Goal: Information Seeking & Learning: Check status

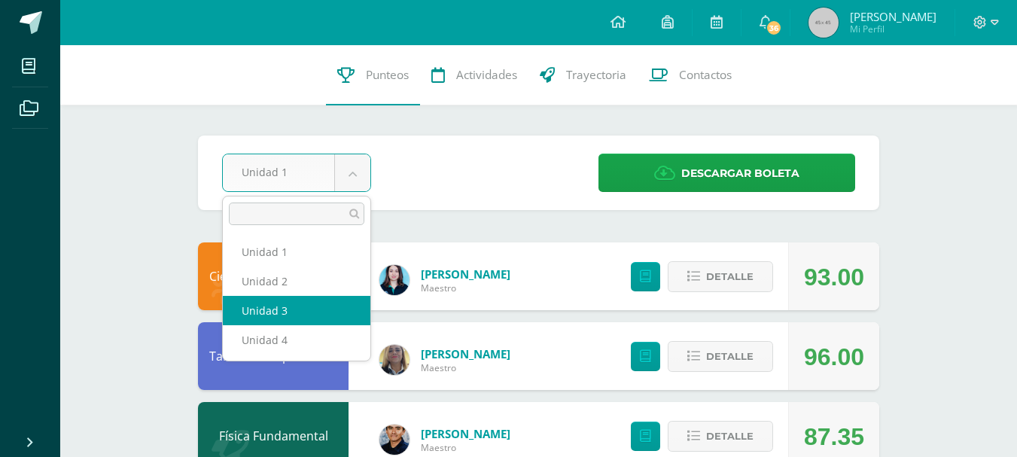
select select "Unidad 3"
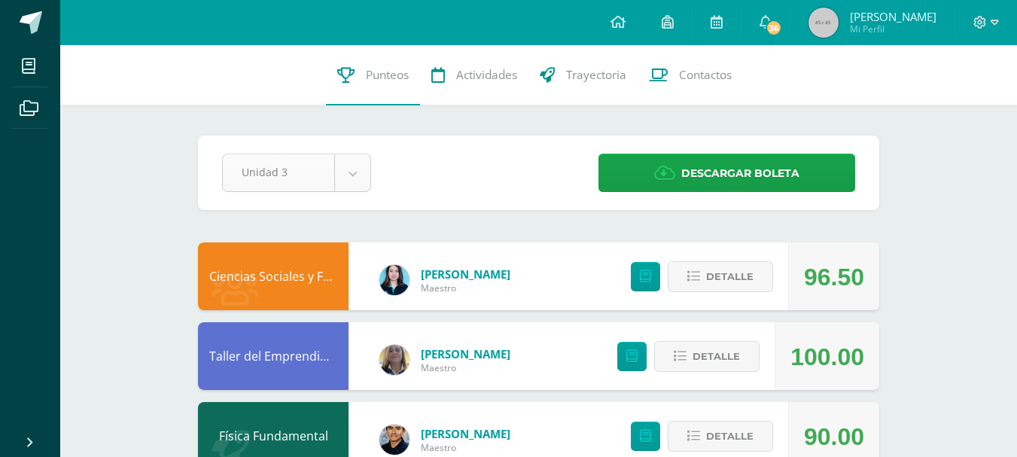
select select "Unidad 4"
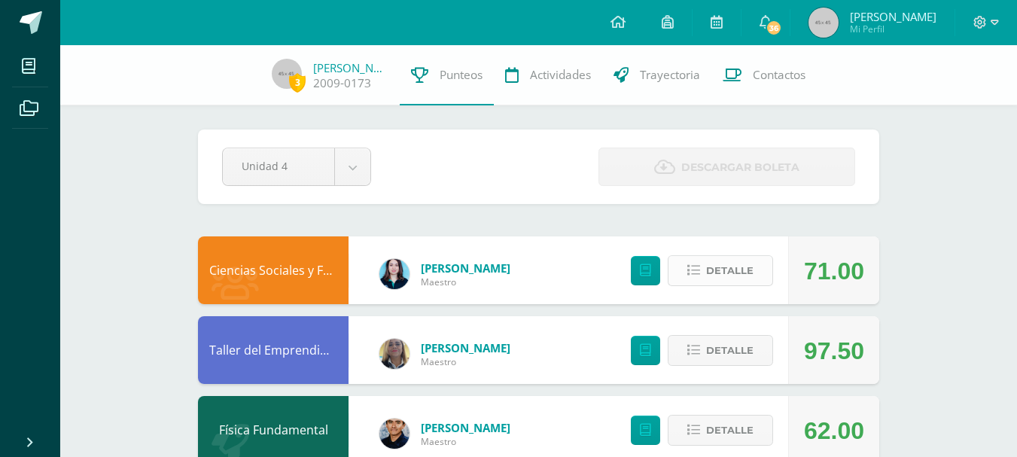
click at [708, 278] on span "Detalle" at bounding box center [729, 271] width 47 height 28
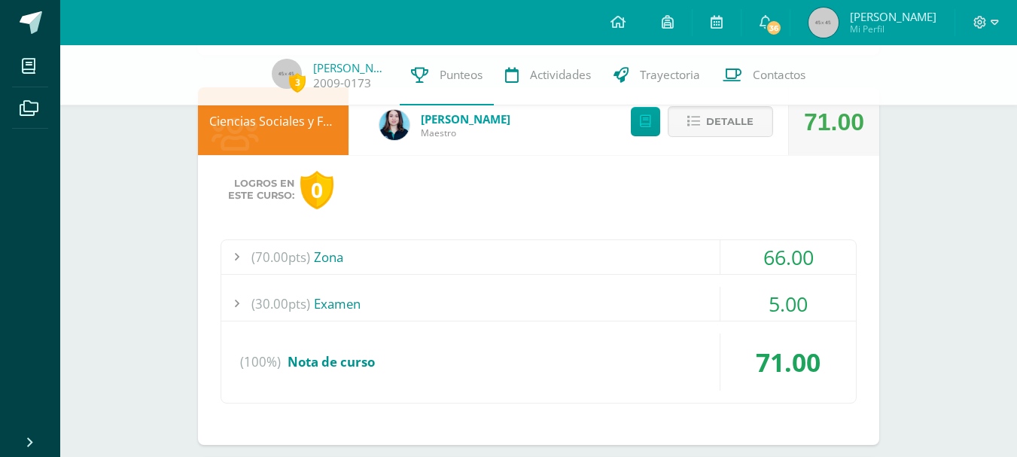
scroll to position [151, 0]
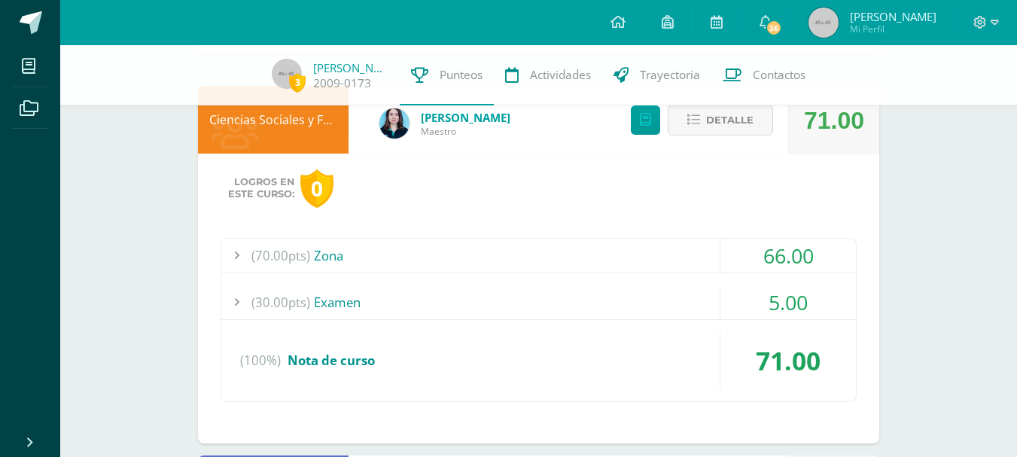
click at [817, 257] on div "66.00" at bounding box center [787, 256] width 135 height 34
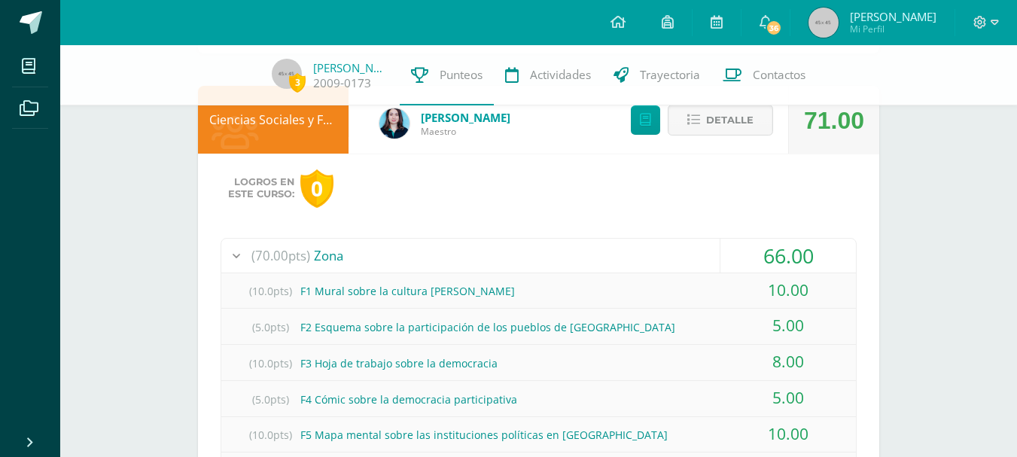
click at [762, 248] on div "66.00" at bounding box center [787, 256] width 135 height 34
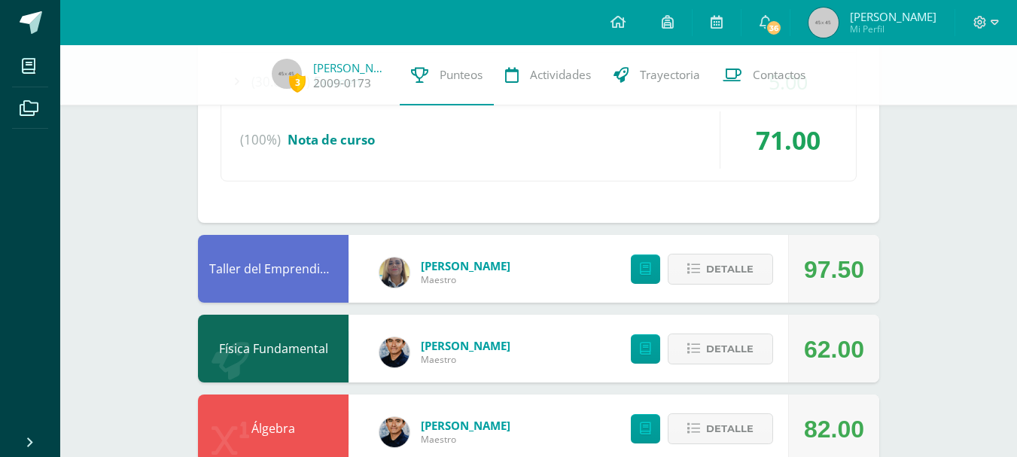
scroll to position [376, 0]
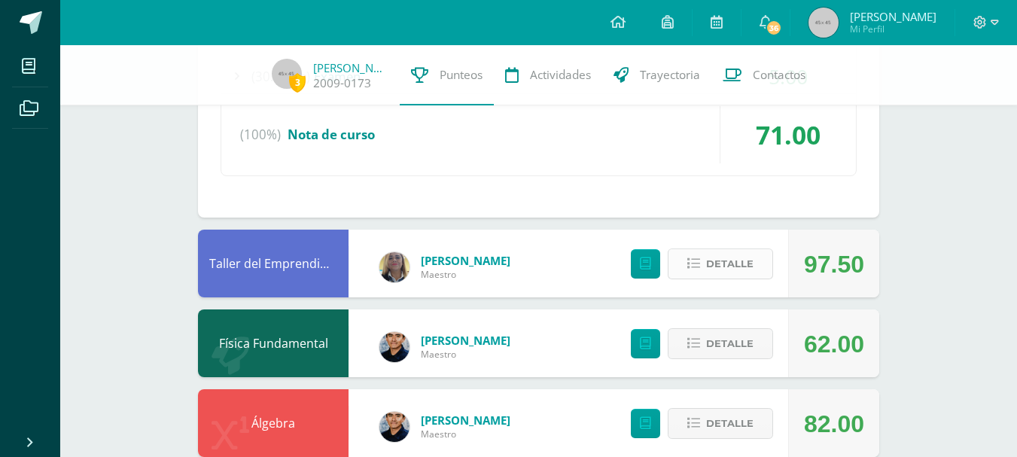
click at [732, 266] on span "Detalle" at bounding box center [729, 264] width 47 height 28
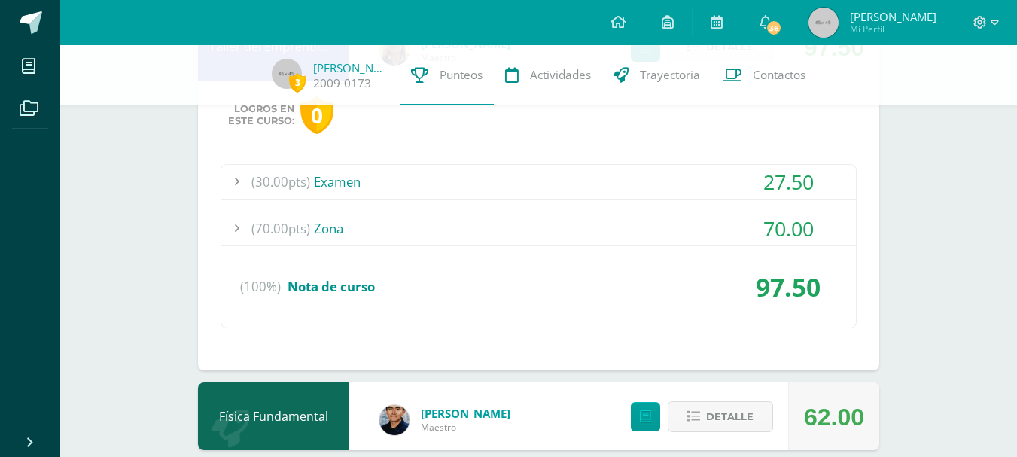
scroll to position [602, 0]
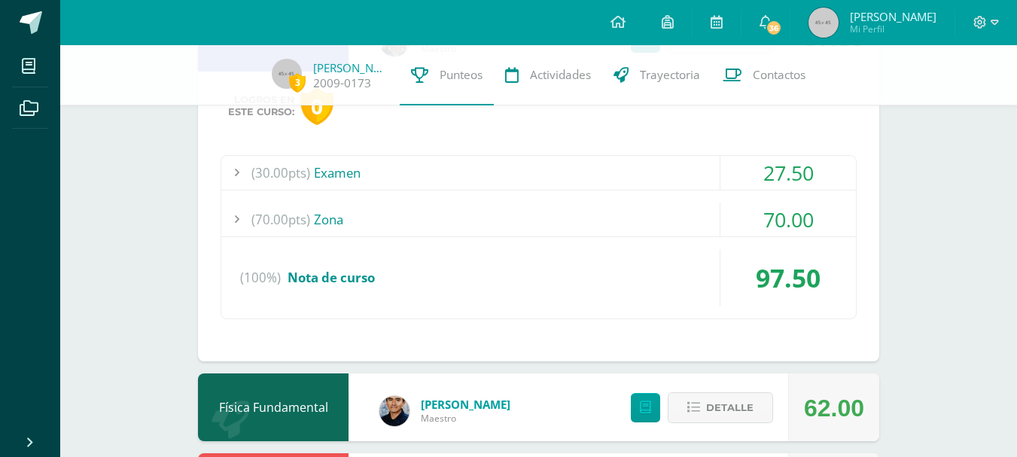
click at [792, 185] on div "27.50" at bounding box center [787, 173] width 135 height 34
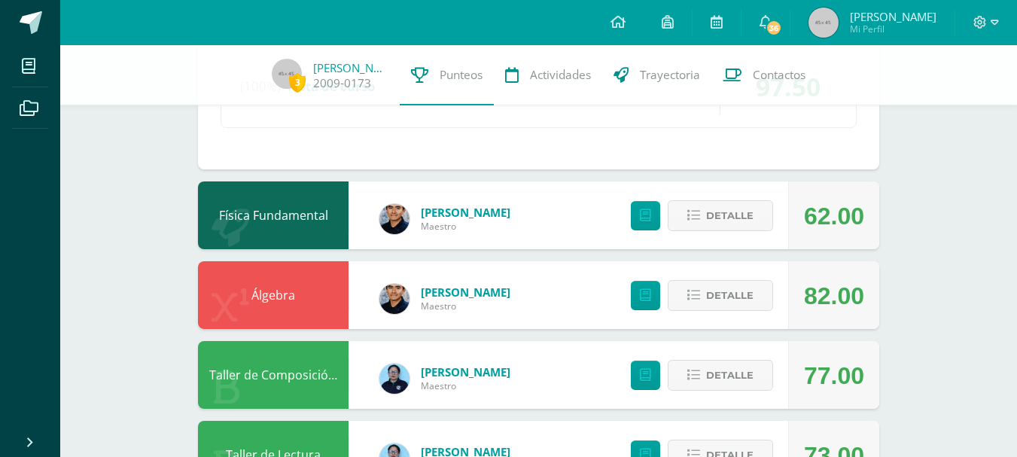
scroll to position [903, 0]
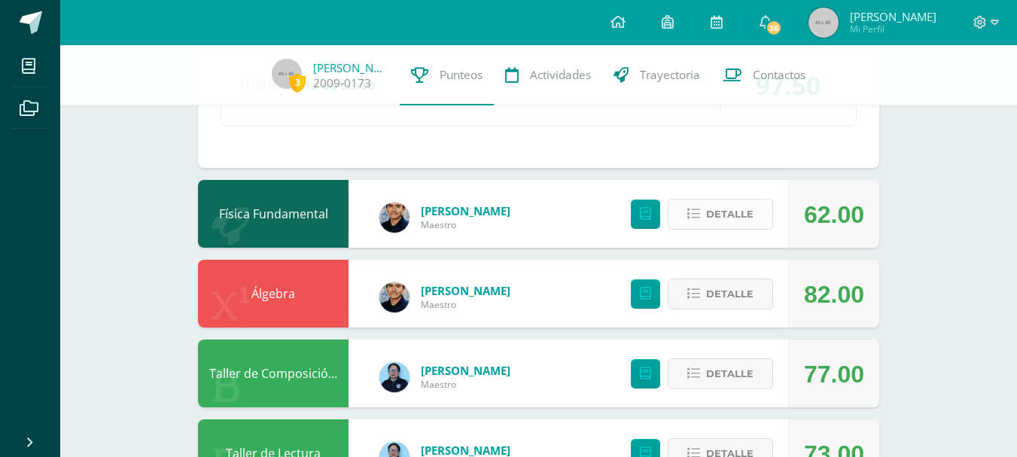
click at [742, 213] on span "Detalle" at bounding box center [729, 214] width 47 height 28
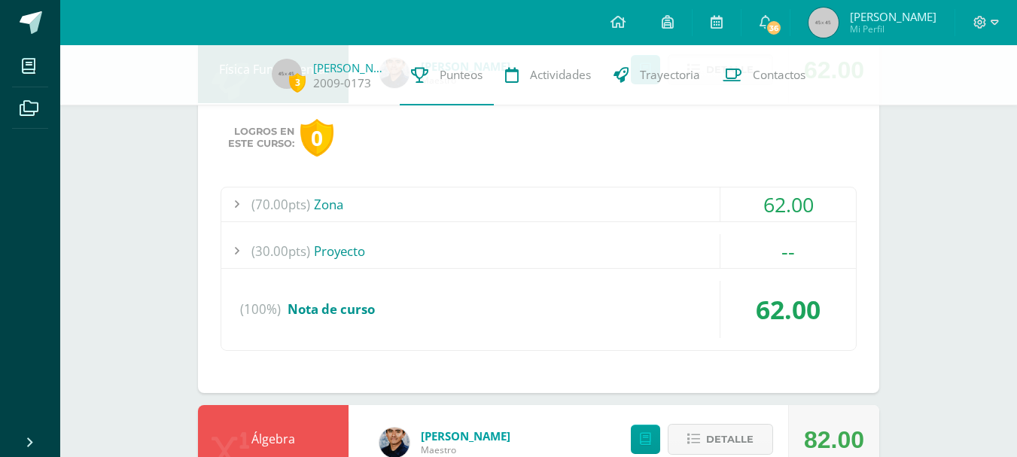
scroll to position [1054, 0]
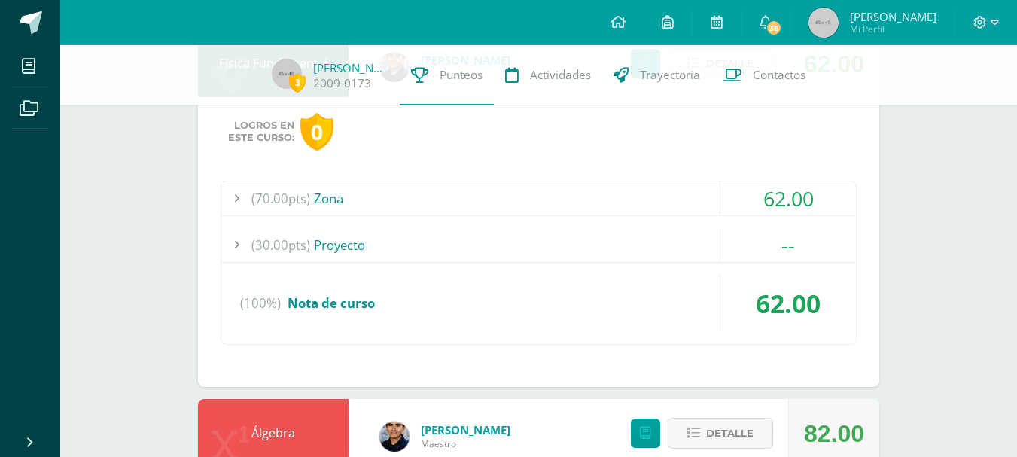
click at [755, 196] on div "62.00" at bounding box center [787, 198] width 135 height 34
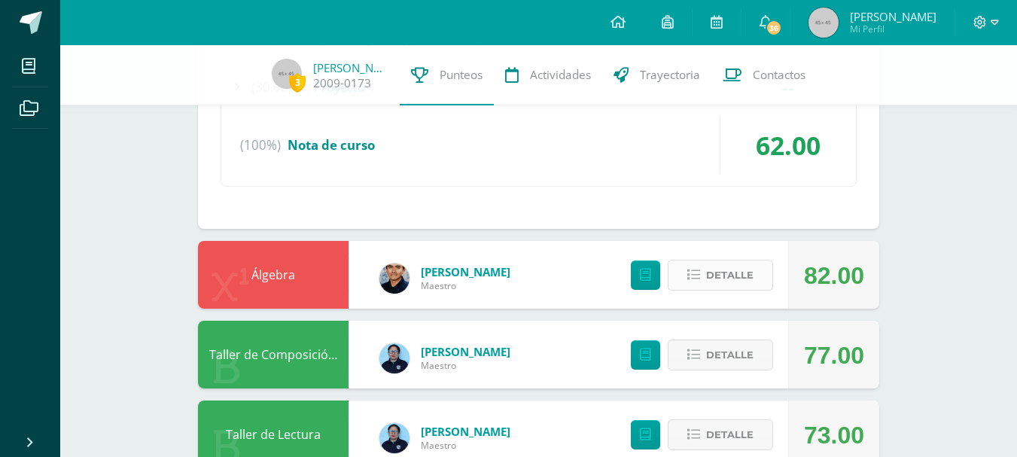
scroll to position [1505, 0]
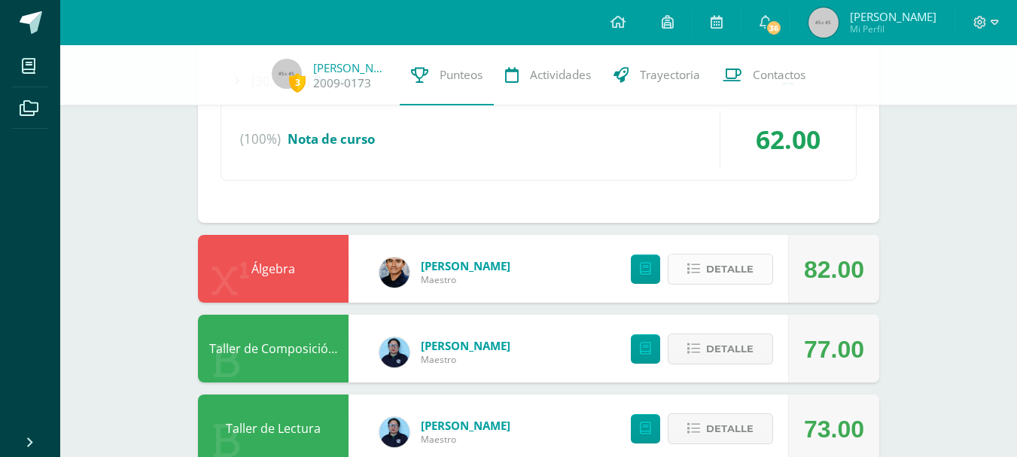
click at [727, 266] on span "Detalle" at bounding box center [729, 269] width 47 height 28
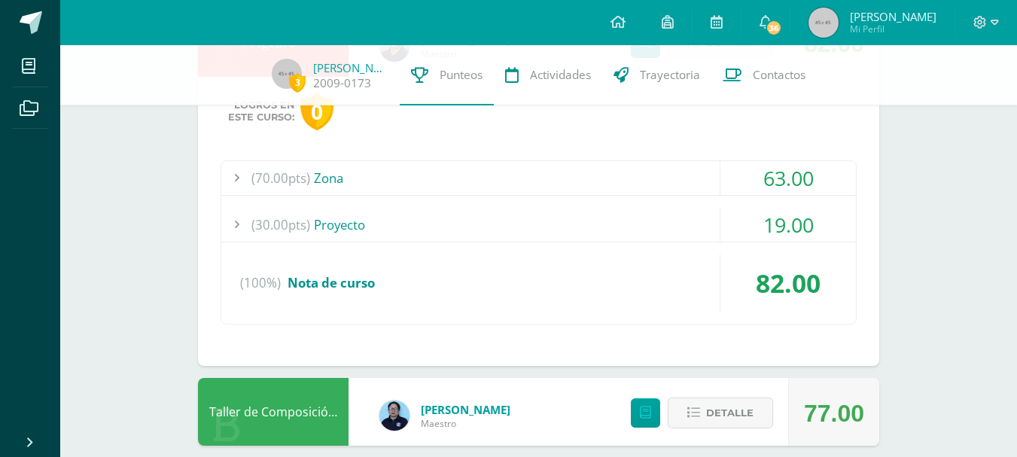
click at [778, 214] on div "19.00" at bounding box center [787, 225] width 135 height 34
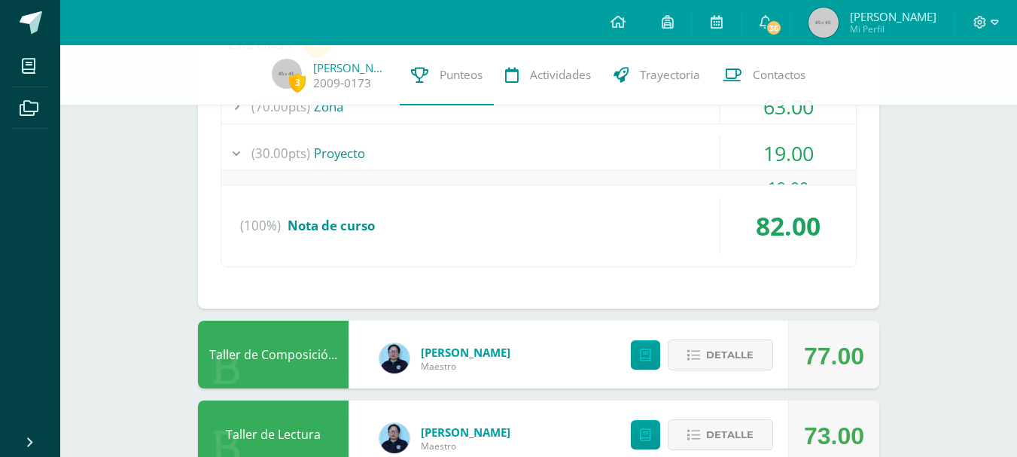
scroll to position [1335, 0]
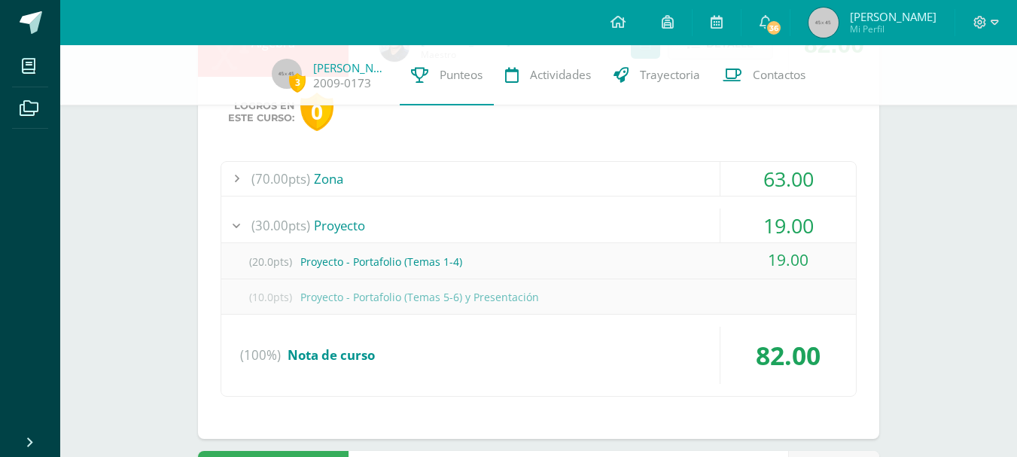
click at [795, 186] on div "63.00" at bounding box center [787, 179] width 135 height 34
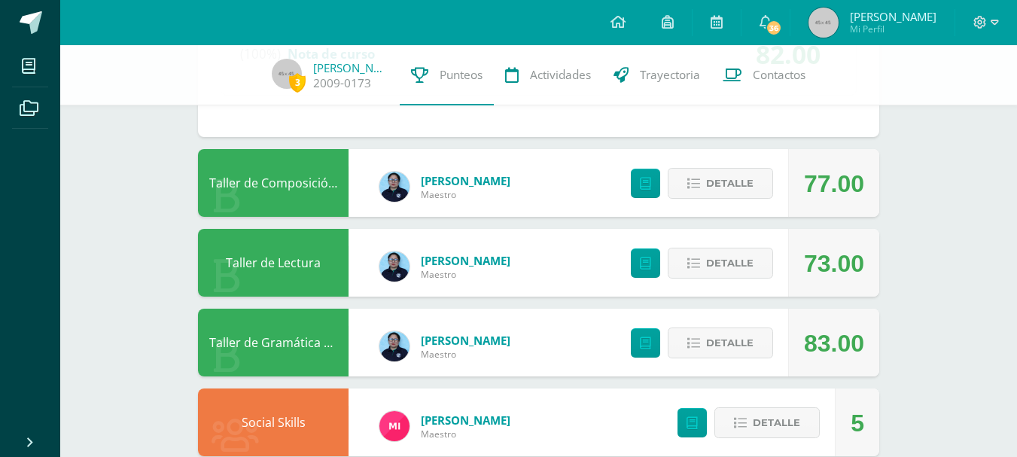
scroll to position [2013, 0]
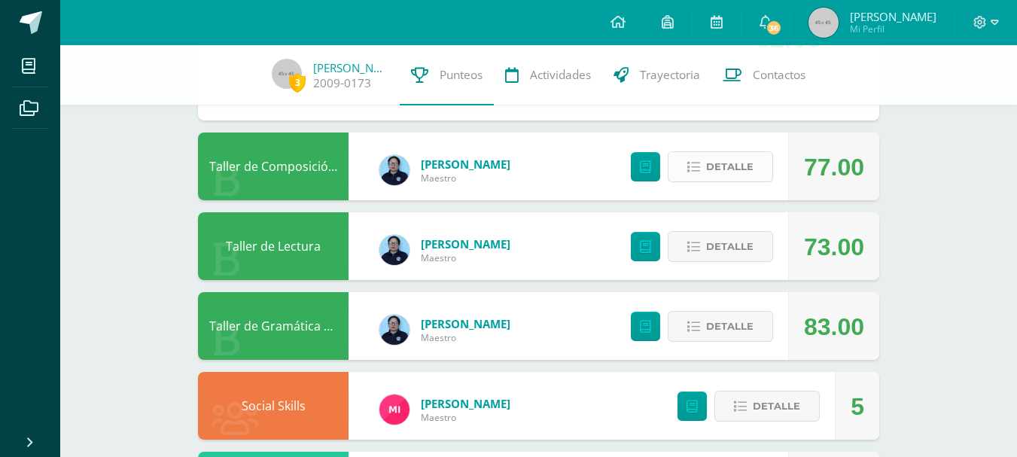
click at [698, 177] on button "Detalle" at bounding box center [720, 166] width 105 height 31
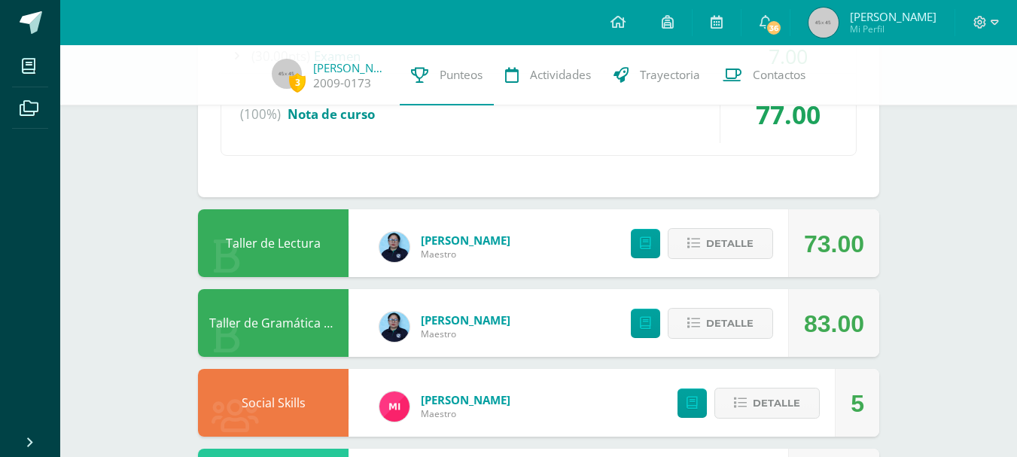
scroll to position [2314, 0]
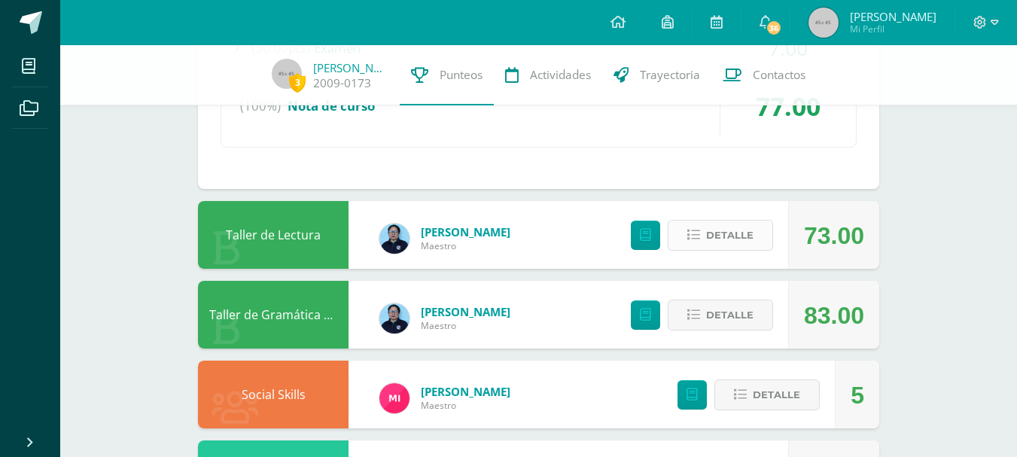
click at [743, 234] on span "Detalle" at bounding box center [729, 235] width 47 height 28
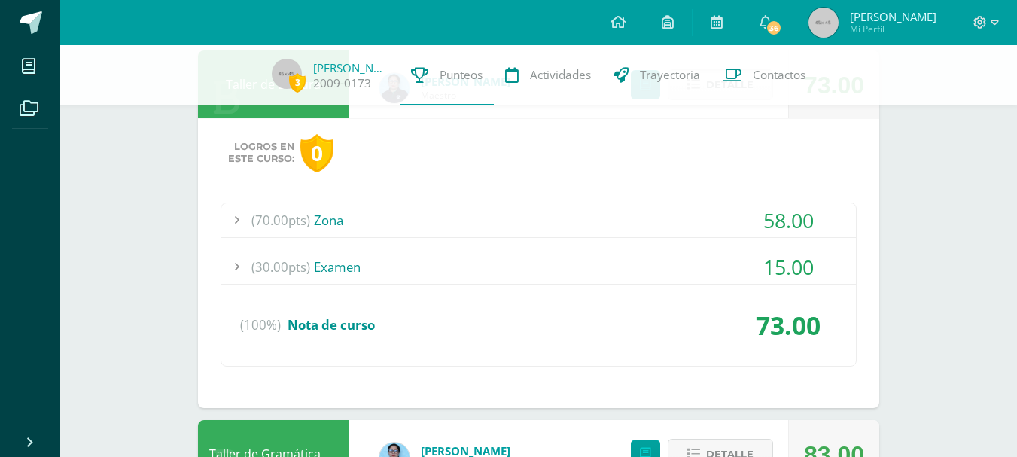
click at [816, 214] on div "58.00" at bounding box center [787, 220] width 135 height 34
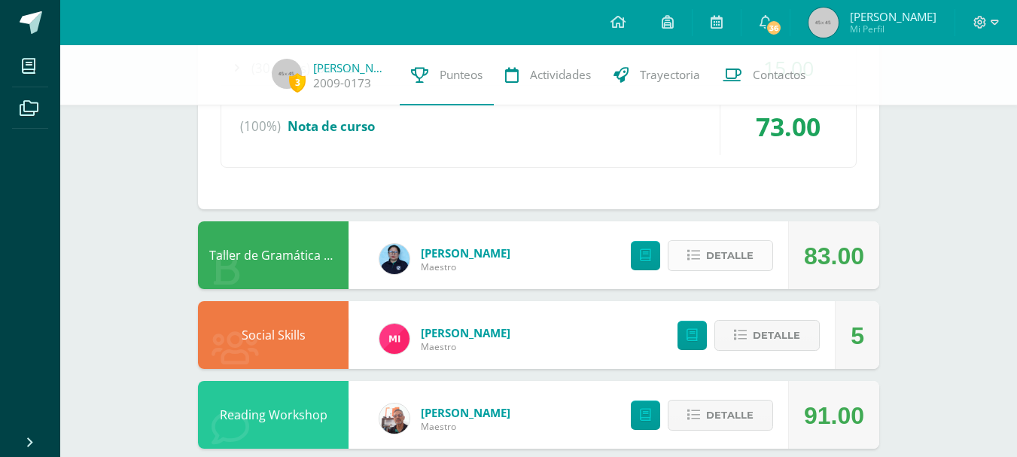
scroll to position [2485, 0]
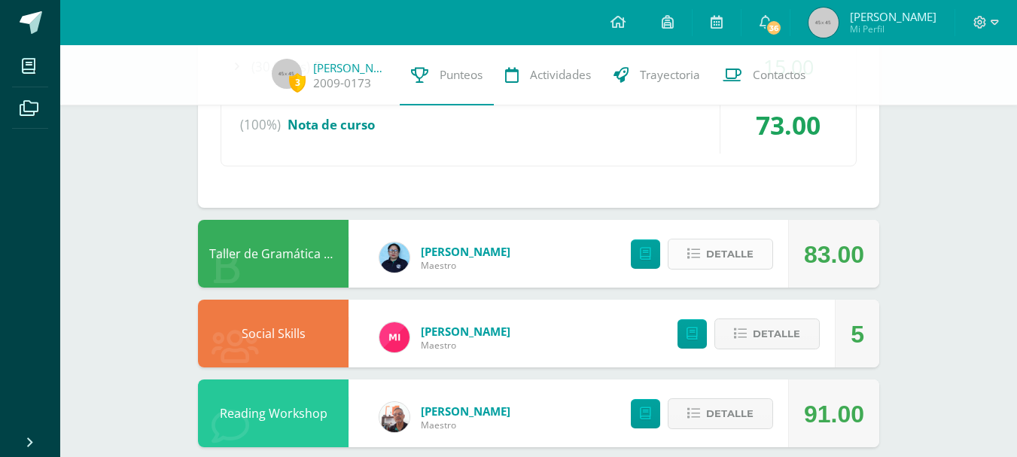
click at [741, 263] on span "Detalle" at bounding box center [729, 254] width 47 height 28
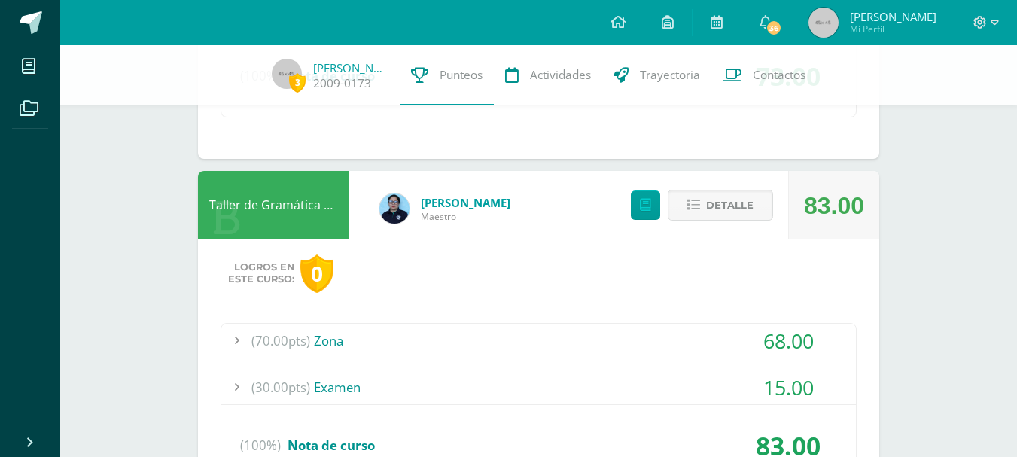
scroll to position [2635, 0]
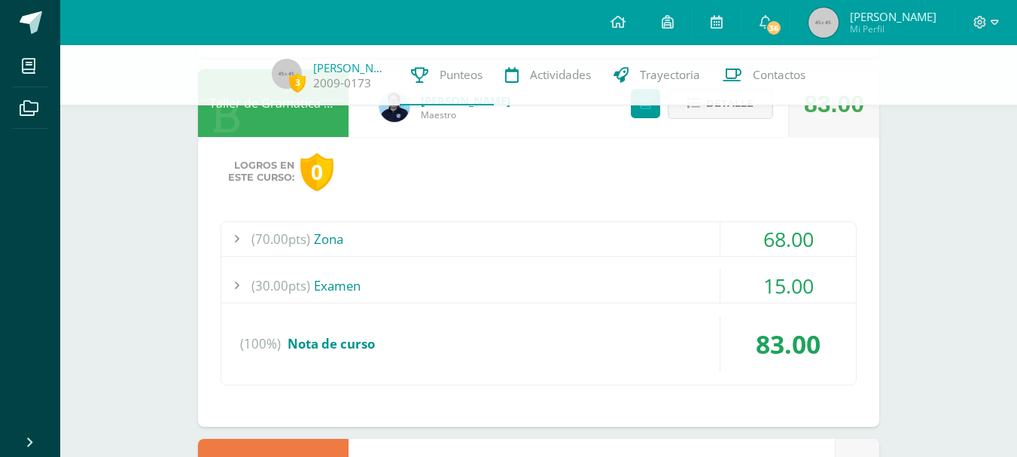
click at [784, 215] on div "Logros en este curso: 0 (70.00pts) Zona 68.00 (10.0pts) Redacción de ensayo pro…" at bounding box center [538, 282] width 681 height 290
click at [784, 221] on div "(70.00pts) Zona 68.00 (10.0pts) Redacción de ensayo prohibido suicidarse en pri…" at bounding box center [539, 303] width 636 height 164
click at [784, 230] on div "68.00" at bounding box center [787, 239] width 135 height 34
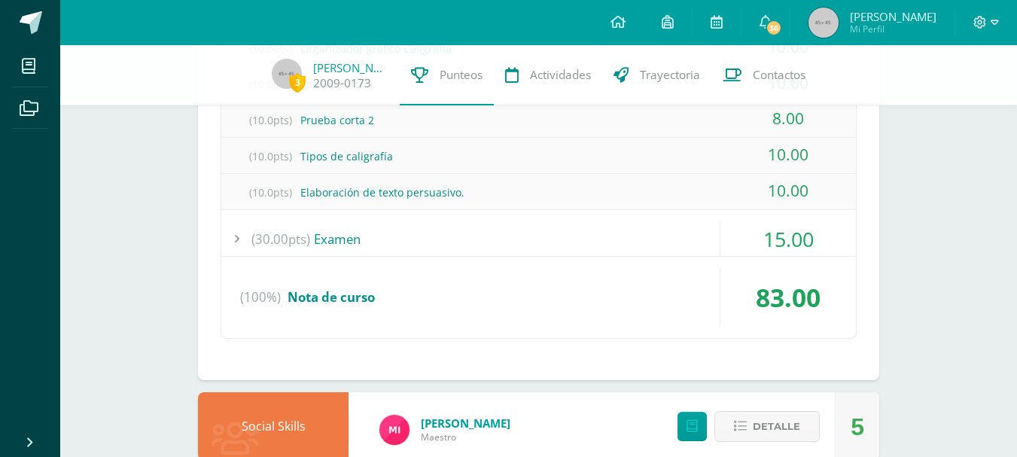
scroll to position [2685, 0]
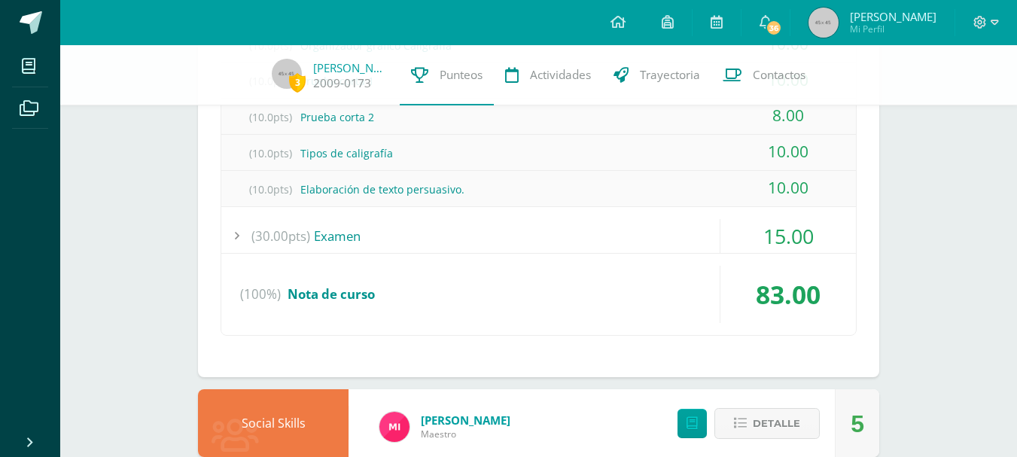
click at [765, 235] on div "15.00" at bounding box center [787, 236] width 135 height 34
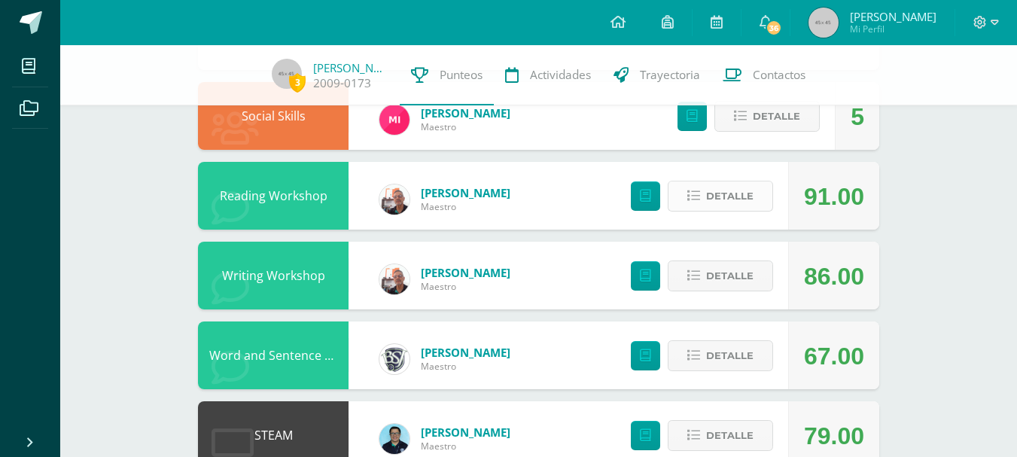
scroll to position [2909, 0]
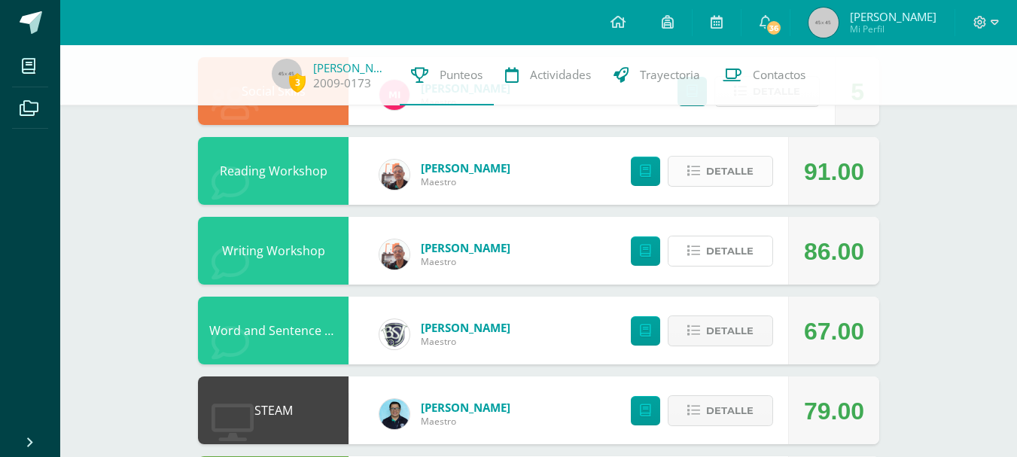
click at [733, 245] on span "Detalle" at bounding box center [729, 251] width 47 height 28
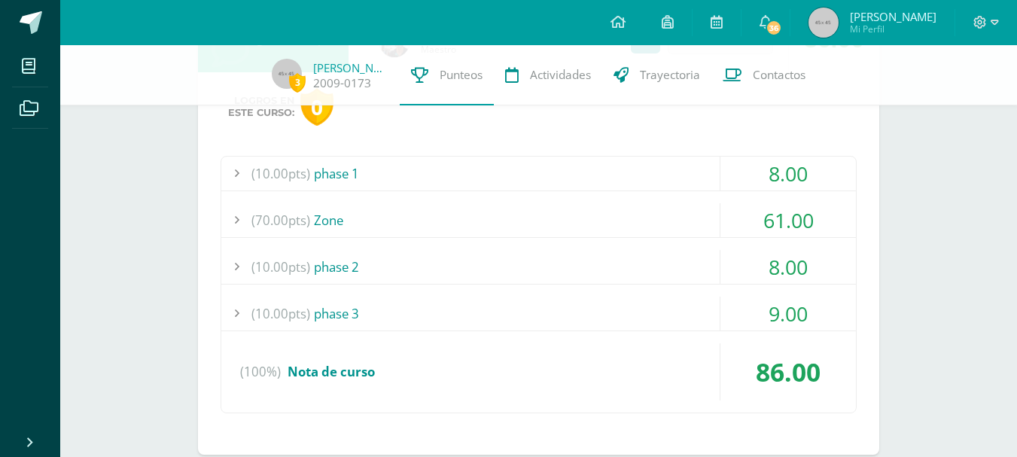
scroll to position [3135, 0]
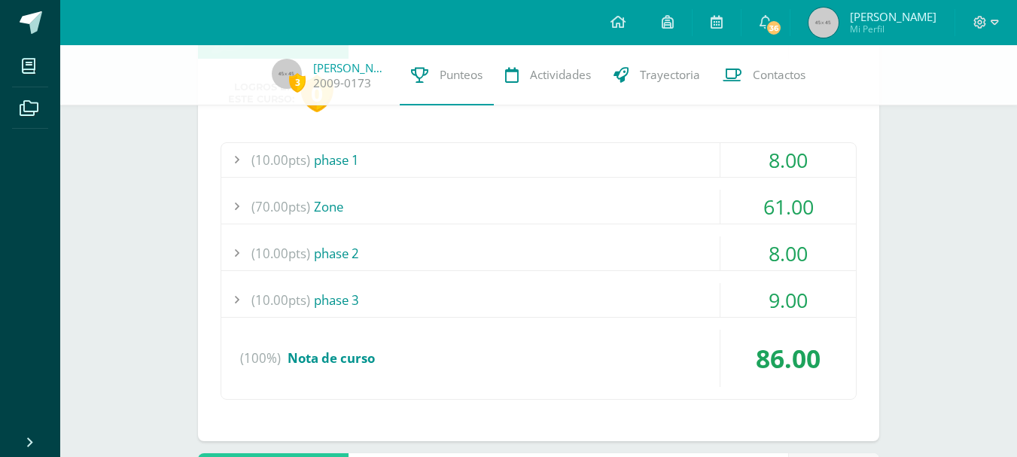
click at [773, 205] on div "61.00" at bounding box center [787, 207] width 135 height 34
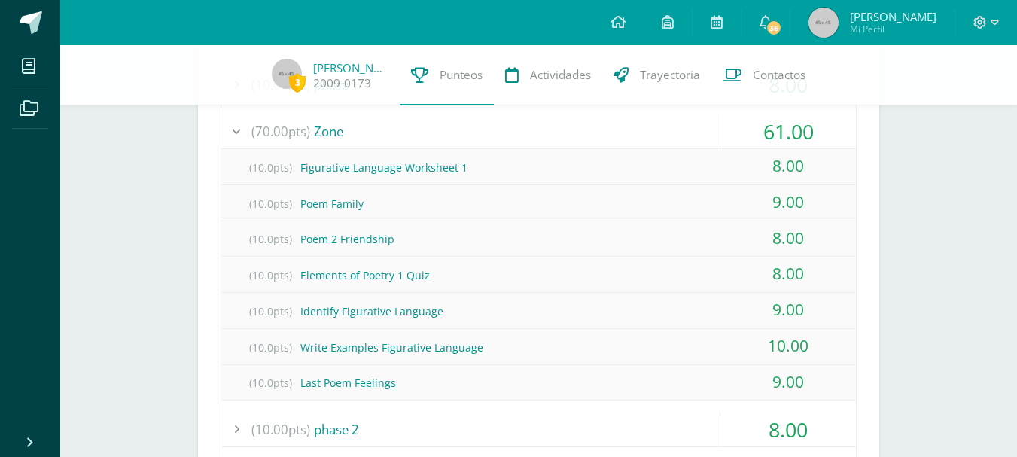
scroll to position [2916, 0]
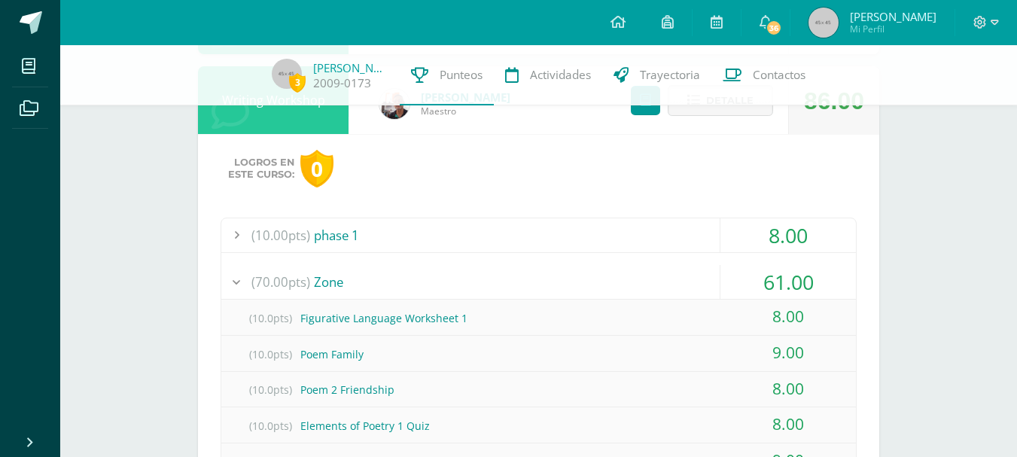
click at [799, 271] on div "61.00" at bounding box center [787, 282] width 135 height 34
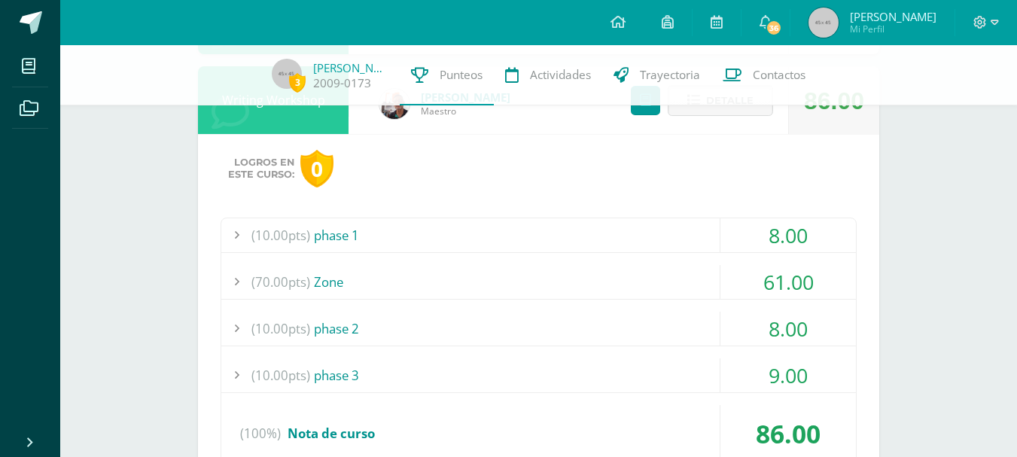
click at [805, 238] on div "8.00" at bounding box center [787, 235] width 135 height 34
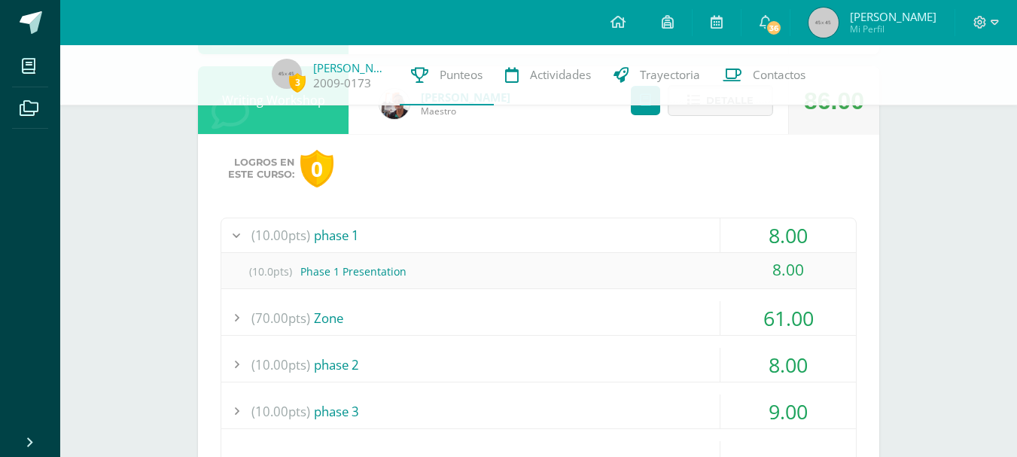
click at [805, 238] on div "8.00" at bounding box center [787, 235] width 135 height 34
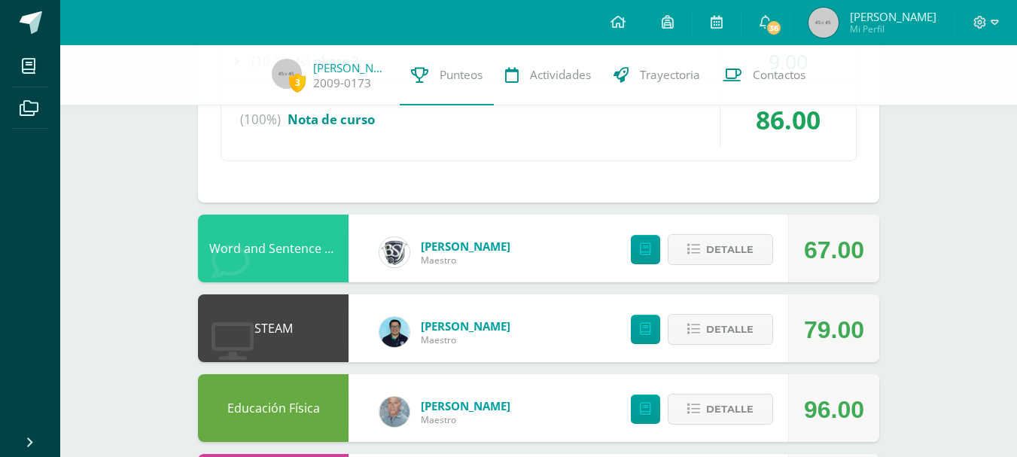
scroll to position [3292, 0]
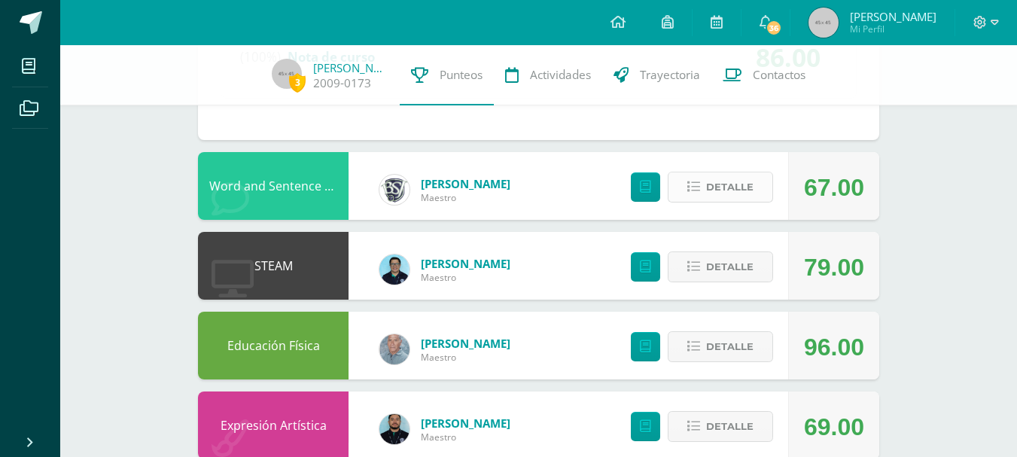
click at [692, 184] on icon at bounding box center [693, 187] width 13 height 13
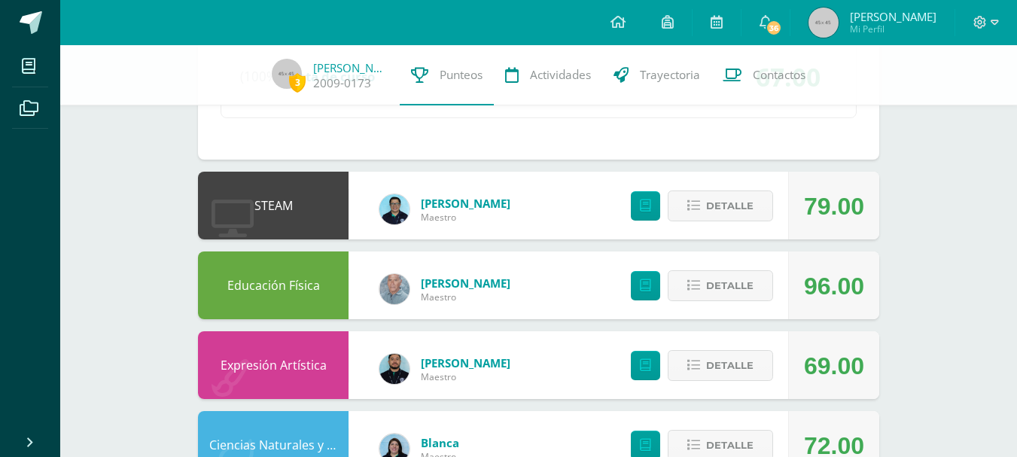
scroll to position [3668, 0]
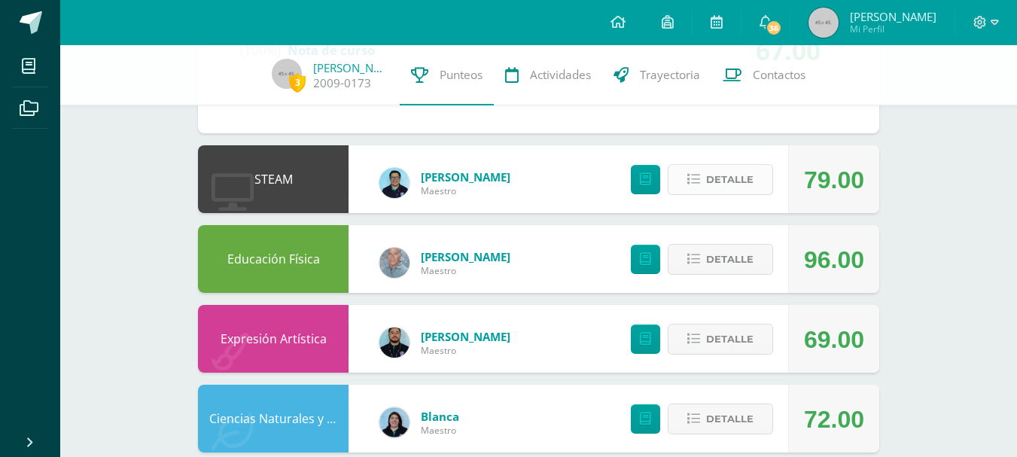
click at [715, 179] on span "Detalle" at bounding box center [729, 180] width 47 height 28
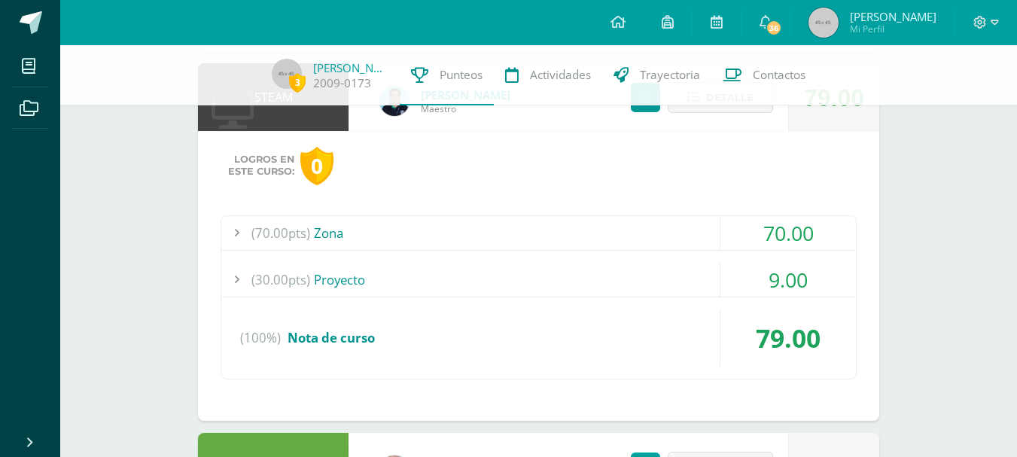
scroll to position [3819, 0]
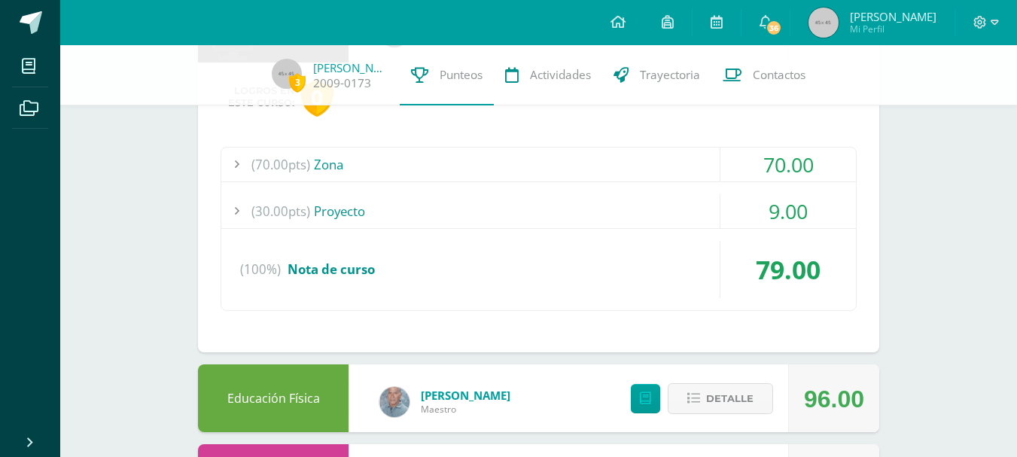
click at [784, 213] on div "9.00" at bounding box center [787, 211] width 135 height 34
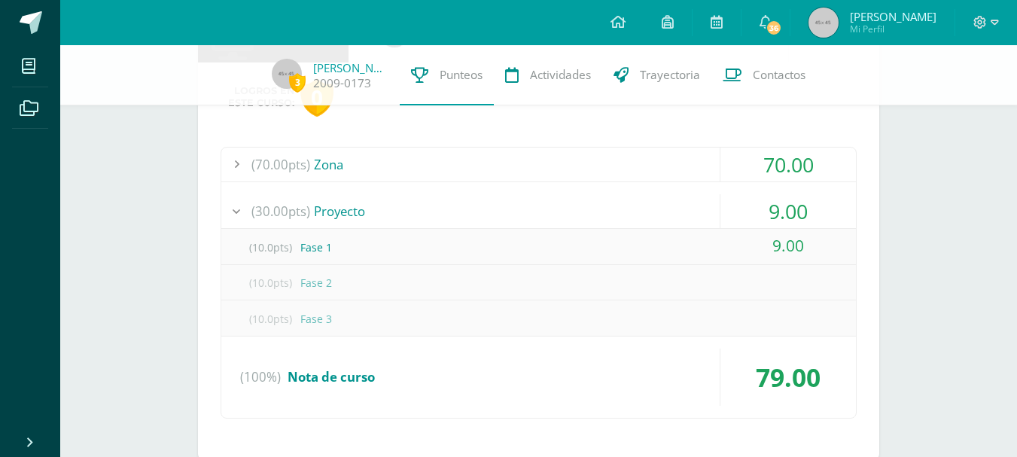
click at [784, 213] on div "9.00" at bounding box center [787, 211] width 135 height 34
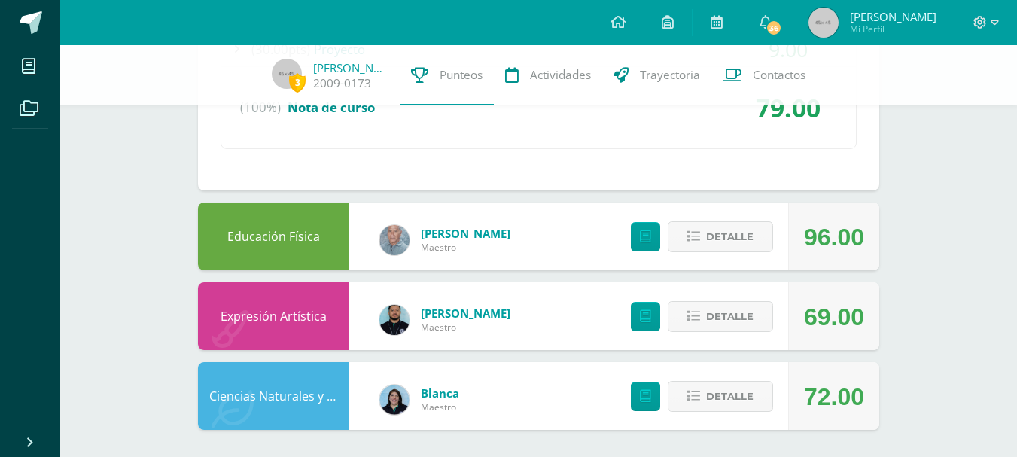
scroll to position [3984, 0]
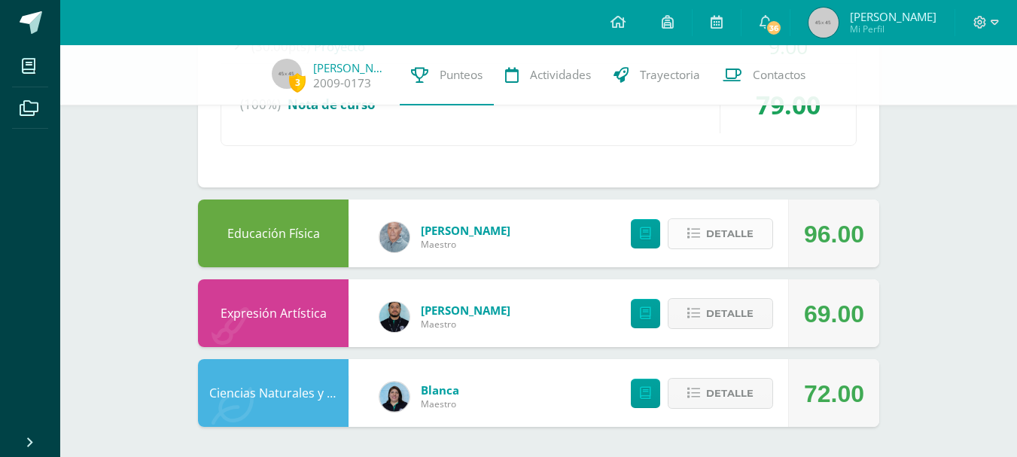
click at [702, 233] on button "Detalle" at bounding box center [720, 233] width 105 height 31
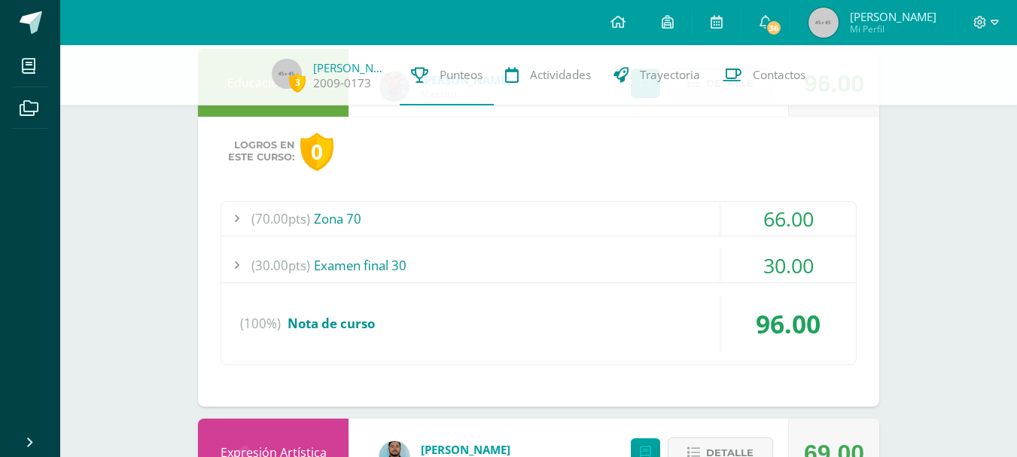
scroll to position [4210, 0]
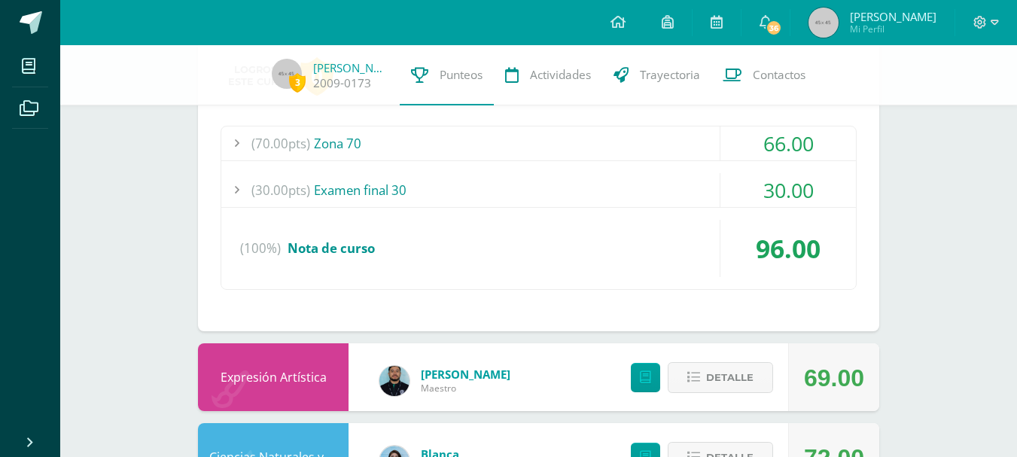
click at [787, 157] on div "66.00" at bounding box center [787, 143] width 135 height 34
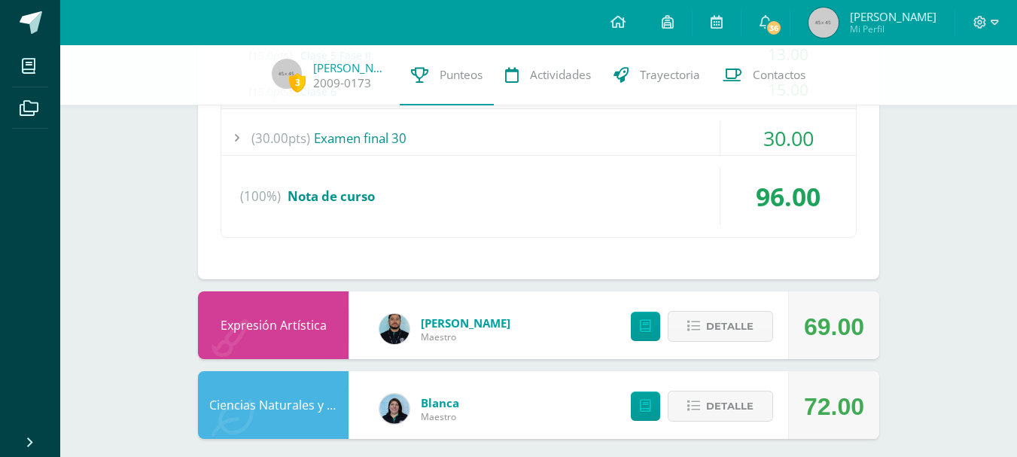
scroll to position [4489, 0]
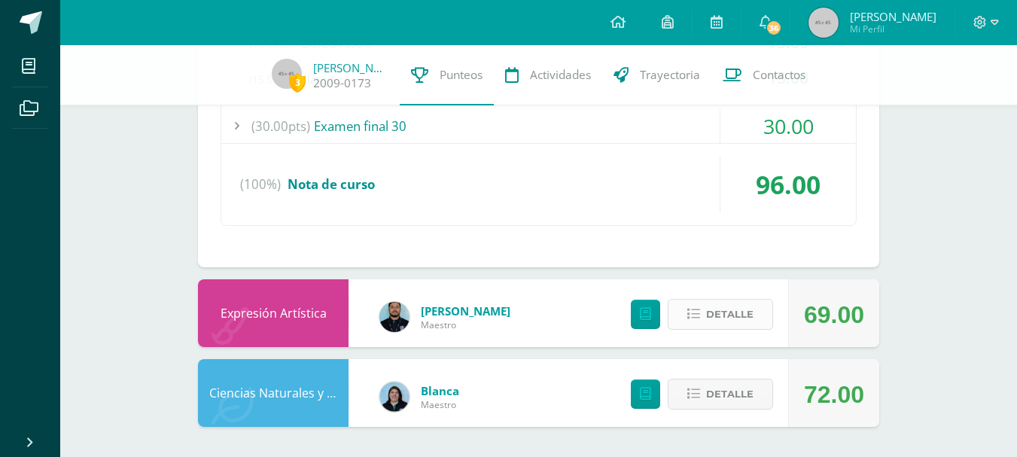
click at [714, 307] on span "Detalle" at bounding box center [729, 314] width 47 height 28
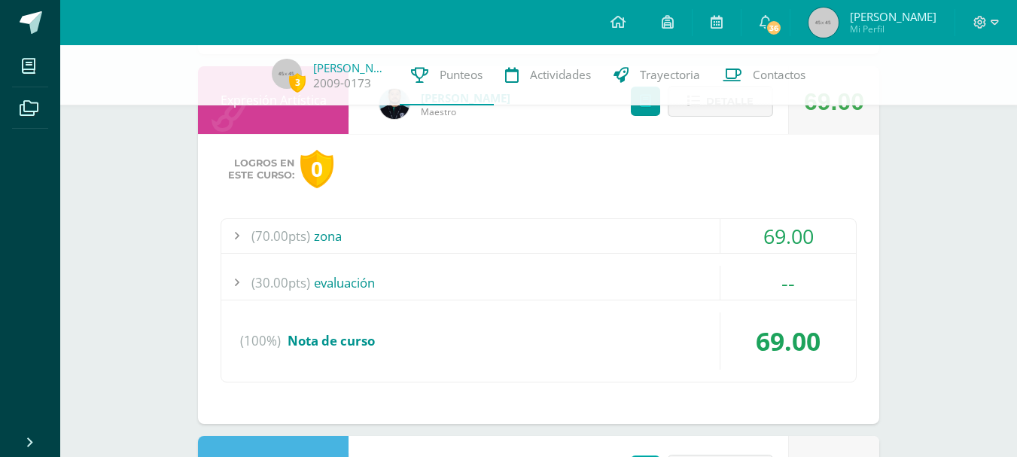
scroll to position [4779, 0]
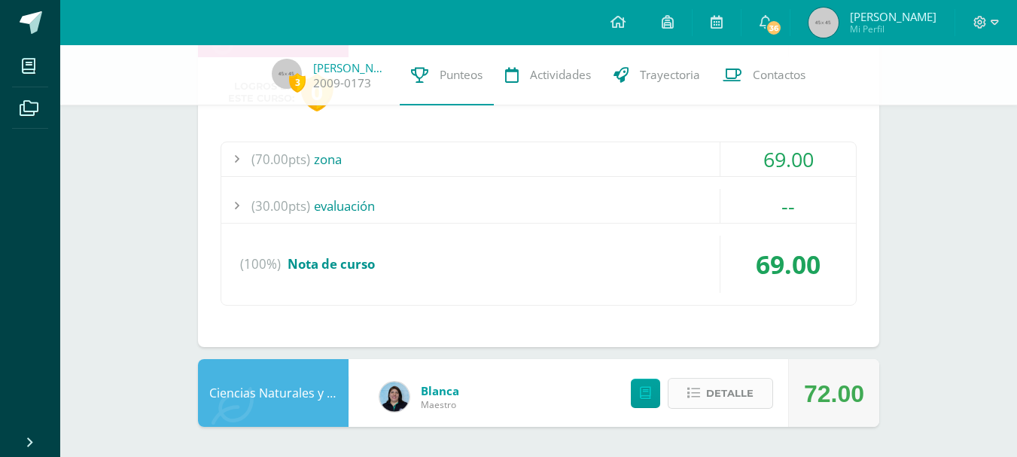
click at [713, 387] on span "Detalle" at bounding box center [729, 393] width 47 height 28
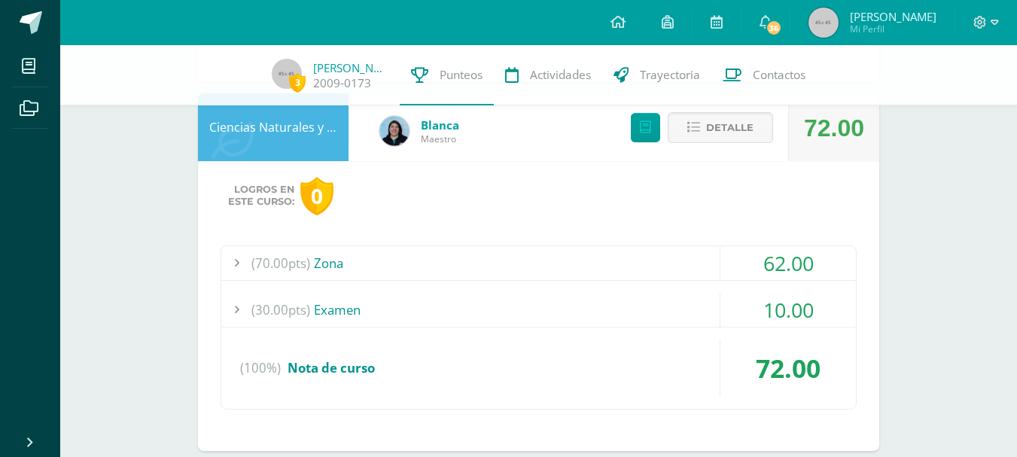
scroll to position [5068, 0]
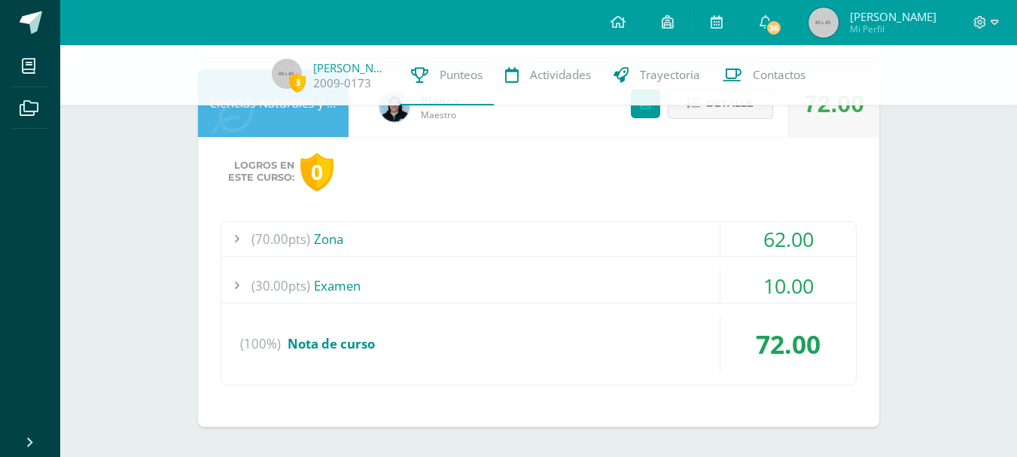
click at [799, 291] on div "10.00" at bounding box center [787, 286] width 135 height 34
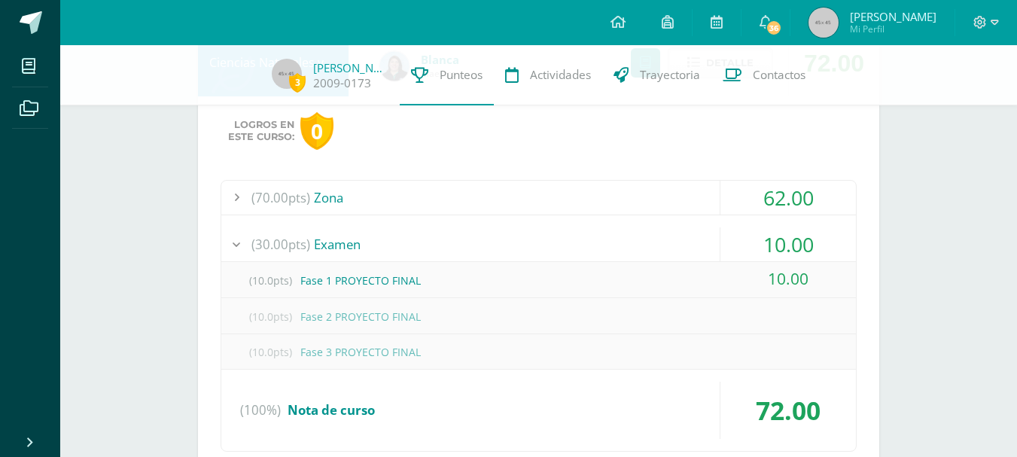
scroll to position [4961, 0]
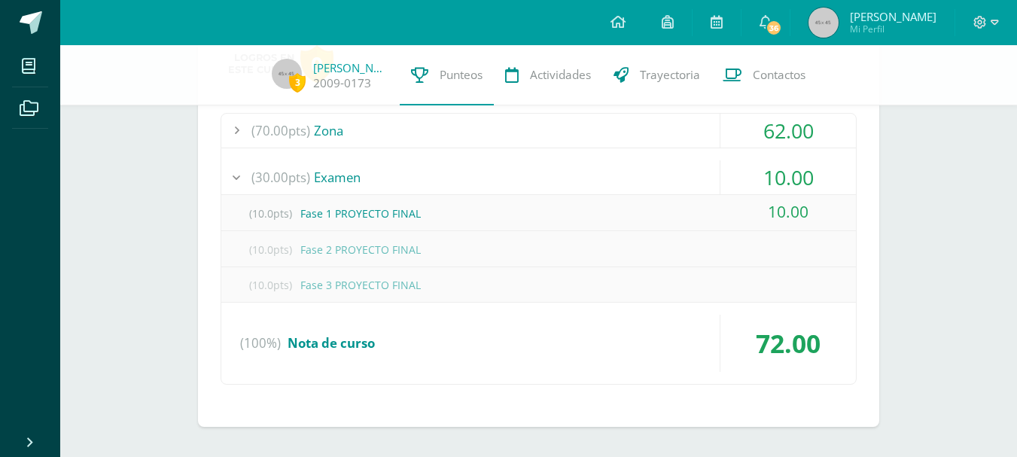
click at [796, 243] on div "(10.0pts) Fase 2 PROYECTO FINAL" at bounding box center [538, 250] width 634 height 34
click at [809, 291] on div "(10.0pts) Fase 3 PROYECTO FINAL" at bounding box center [538, 285] width 634 height 34
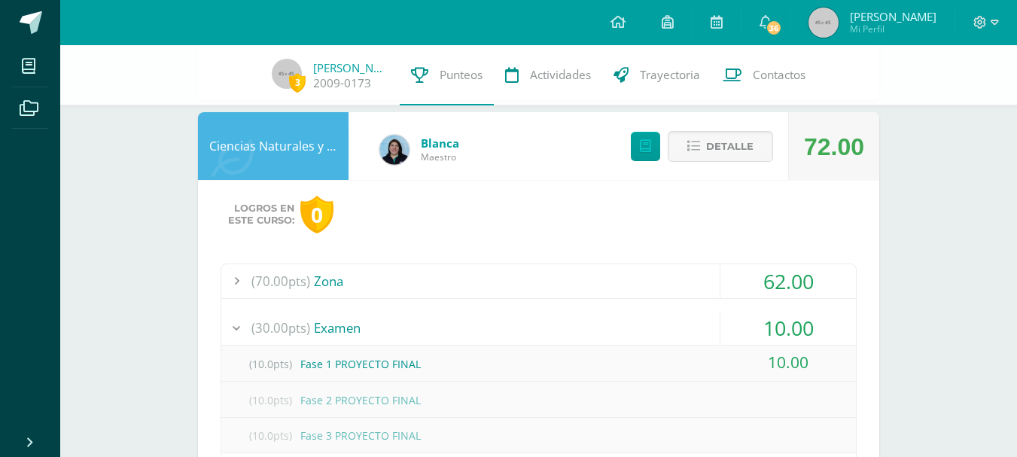
click at [809, 285] on div "62.00" at bounding box center [787, 281] width 135 height 34
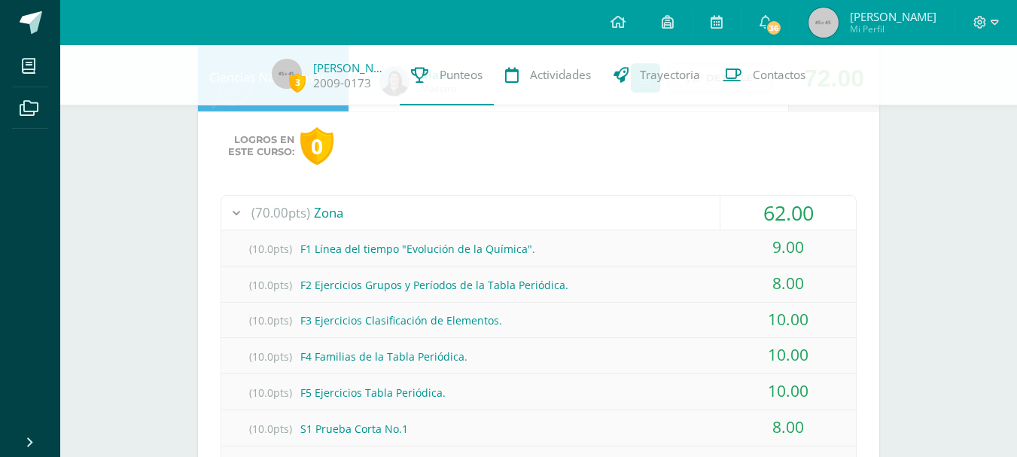
click at [826, 206] on div "62.00" at bounding box center [787, 213] width 135 height 34
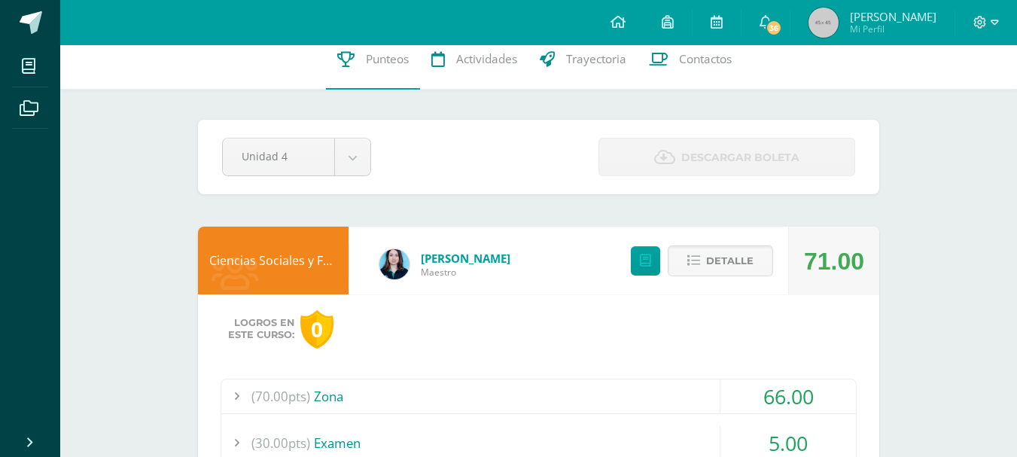
scroll to position [0, 0]
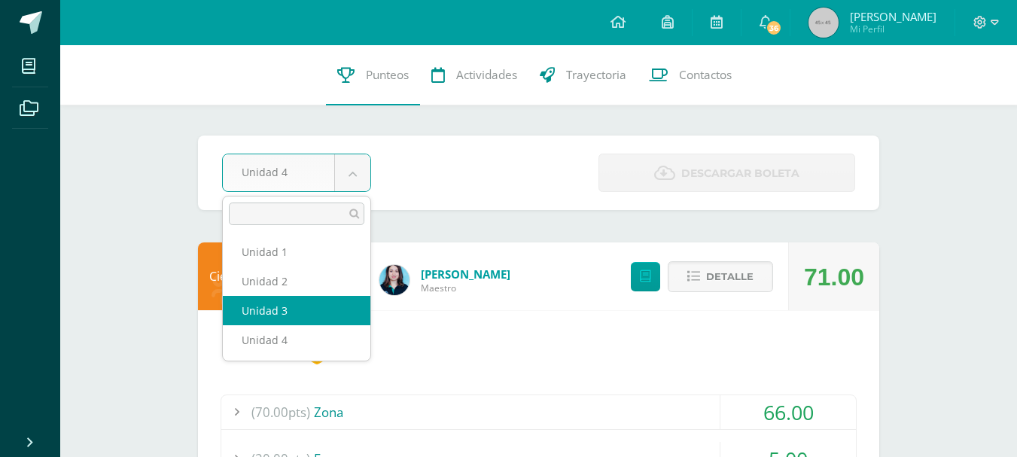
select select "Unidad 3"
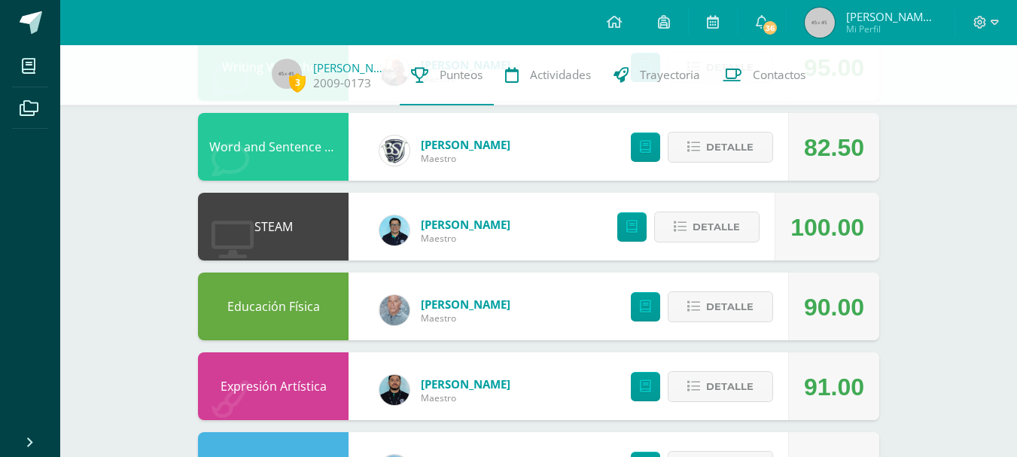
scroll to position [994, 0]
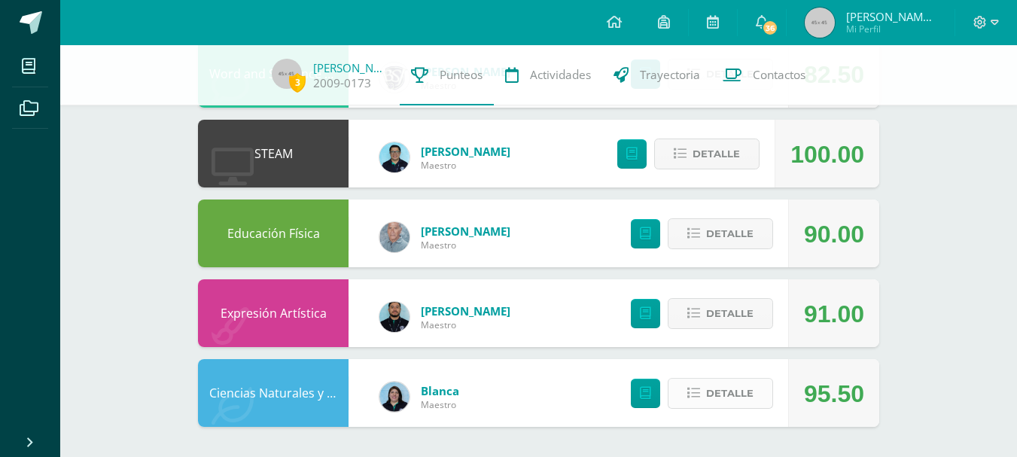
click at [730, 389] on span "Detalle" at bounding box center [729, 393] width 47 height 28
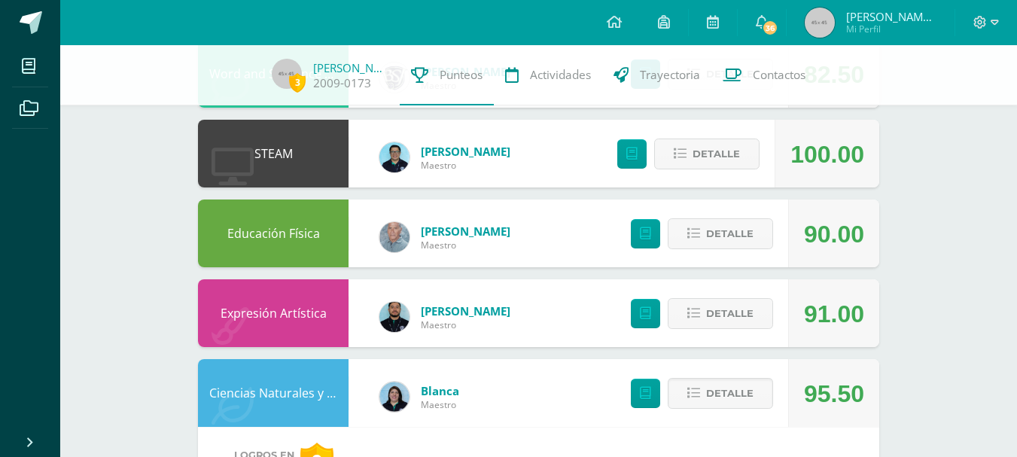
scroll to position [1220, 0]
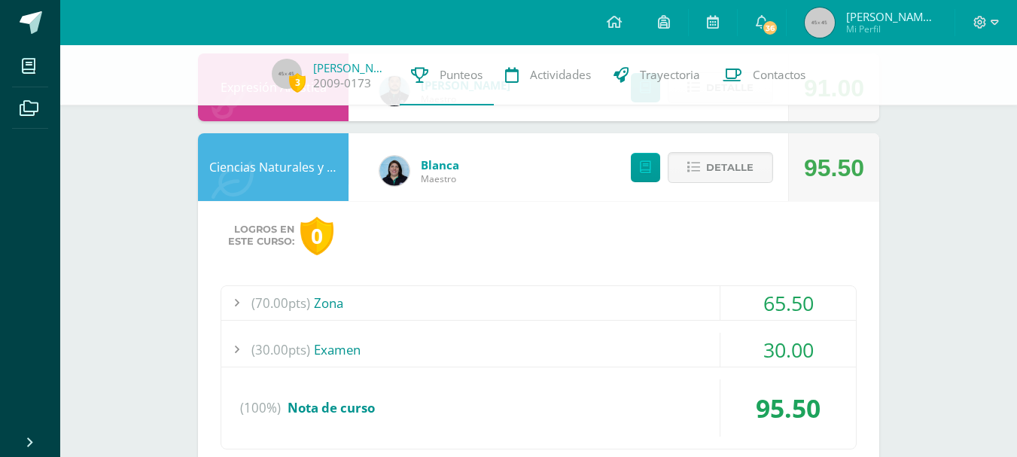
click at [795, 315] on div "65.50" at bounding box center [787, 303] width 135 height 34
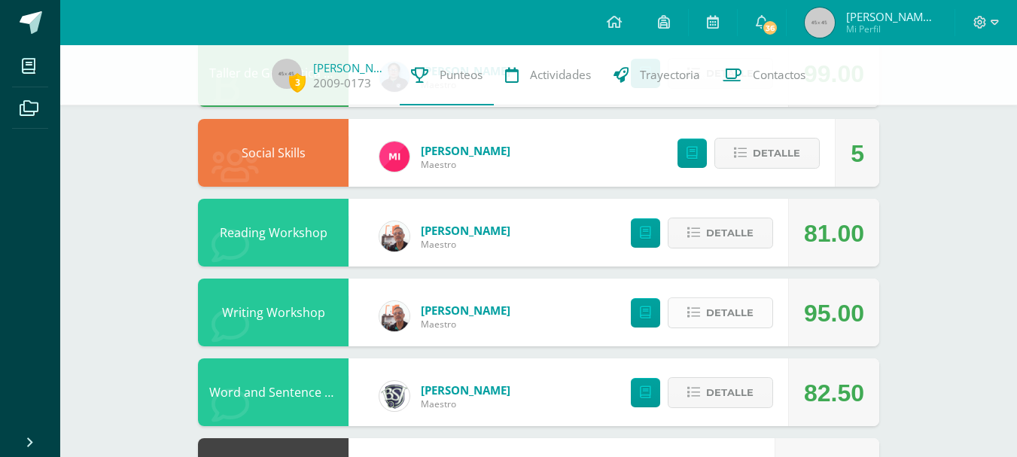
scroll to position [693, 0]
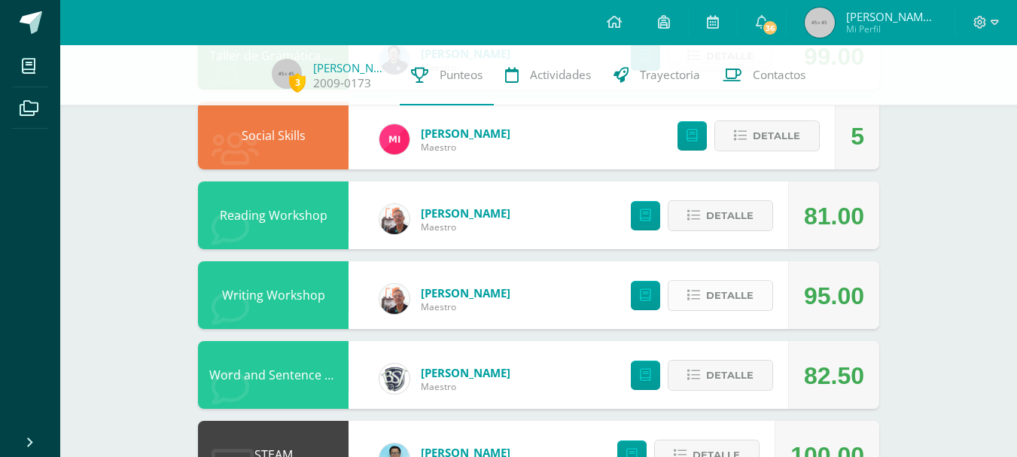
click at [732, 285] on span "Detalle" at bounding box center [729, 295] width 47 height 28
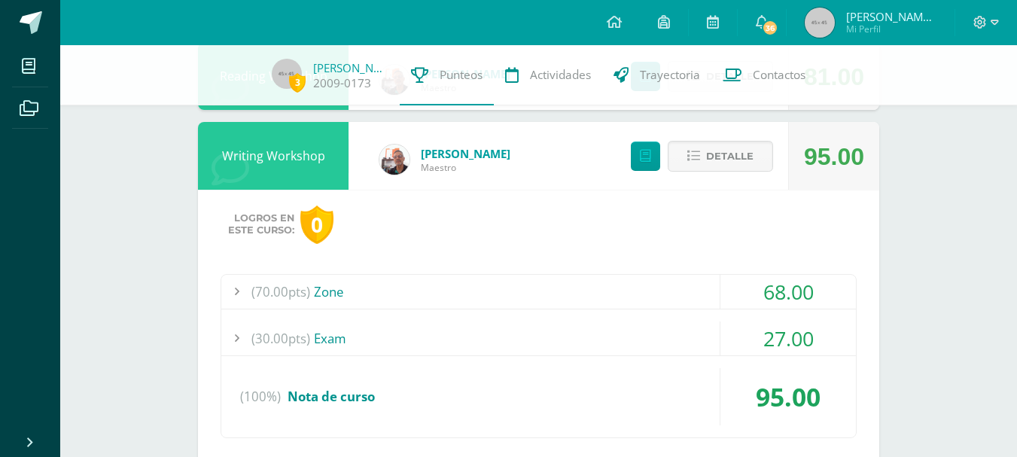
scroll to position [844, 0]
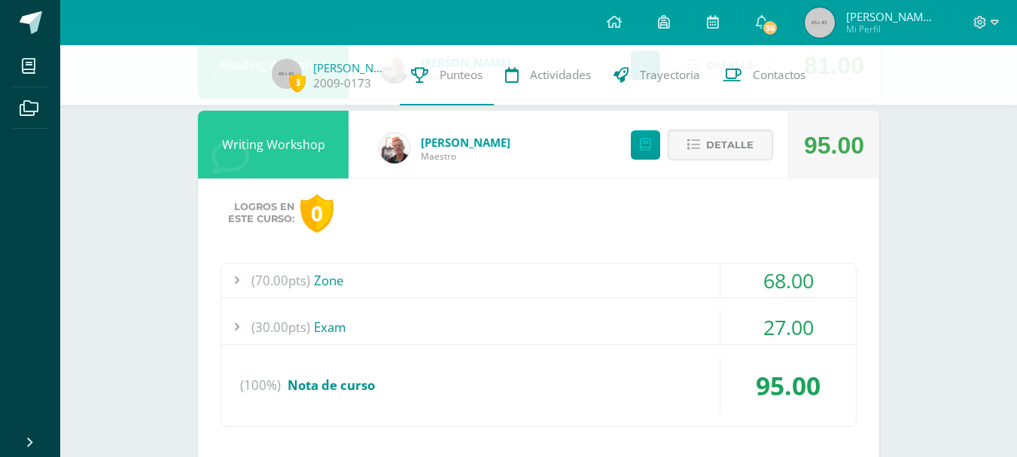
click at [790, 271] on div "68.00" at bounding box center [787, 280] width 135 height 34
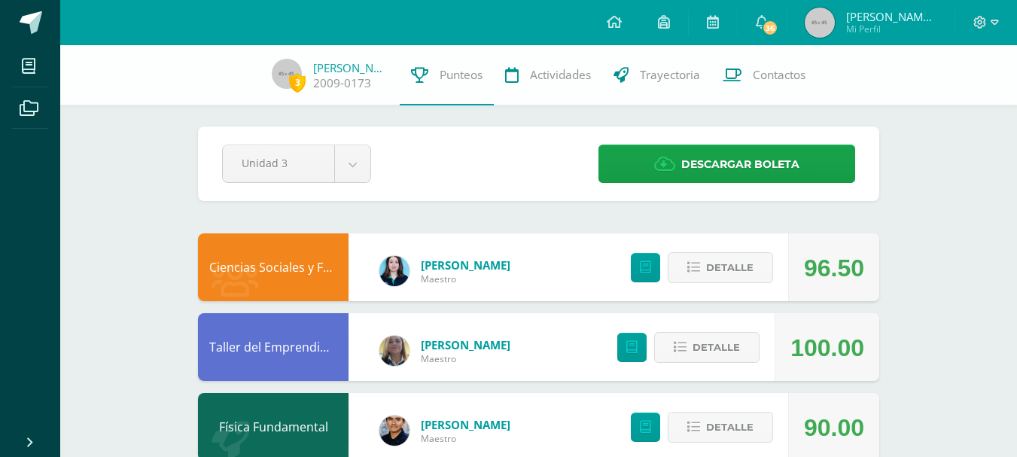
scroll to position [0, 0]
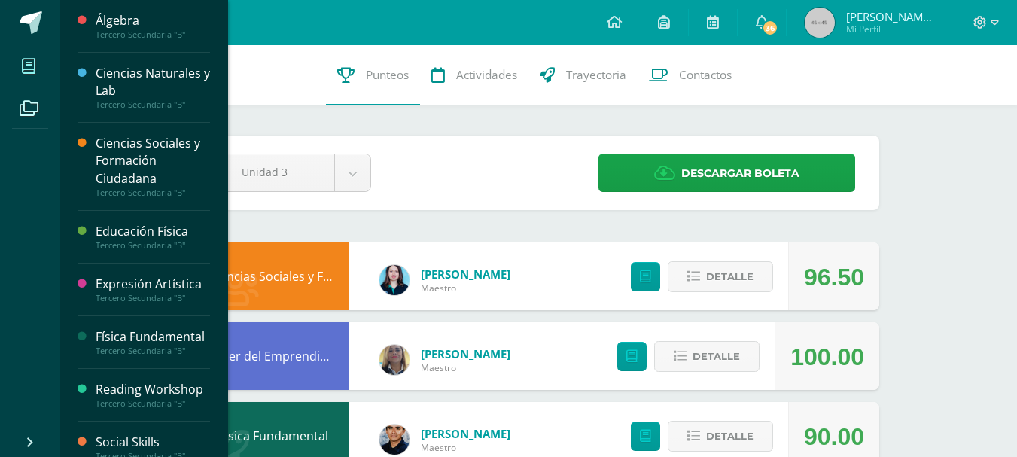
click at [14, 69] on span at bounding box center [29, 66] width 34 height 34
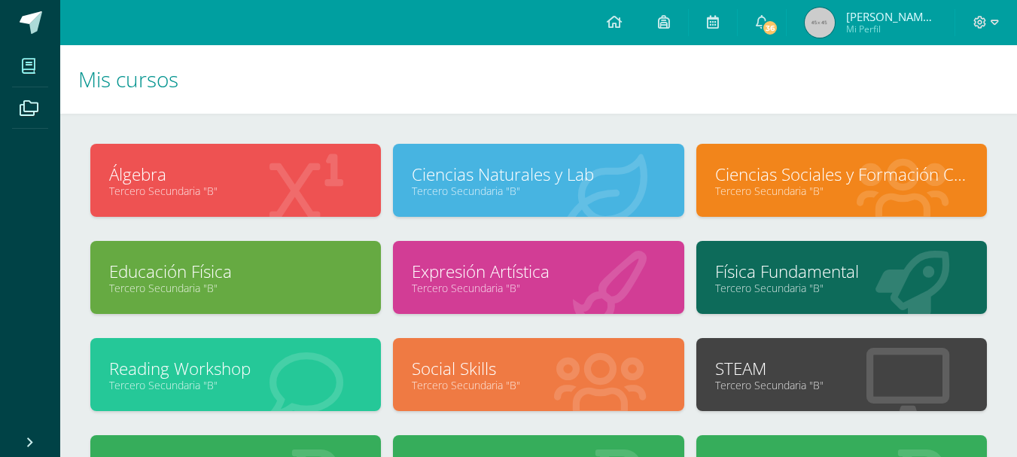
click at [807, 269] on link "Física Fundamental" at bounding box center [841, 271] width 253 height 23
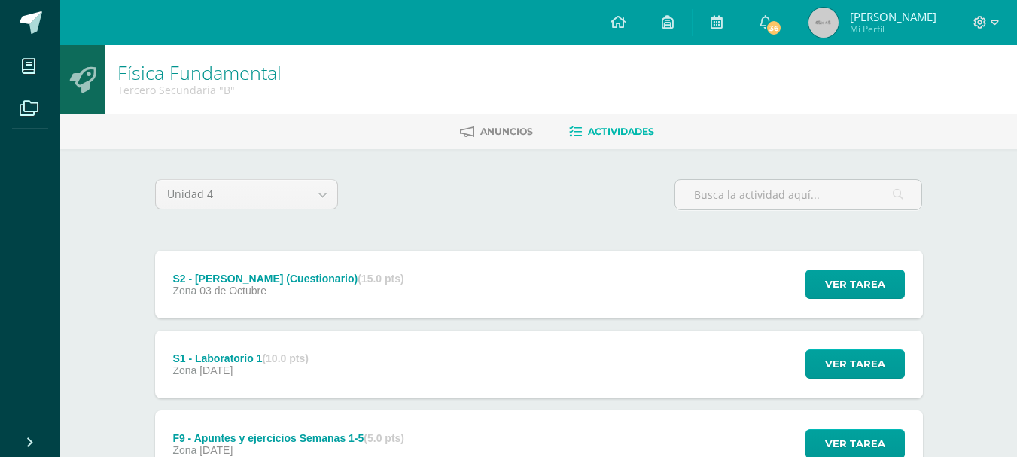
scroll to position [75, 0]
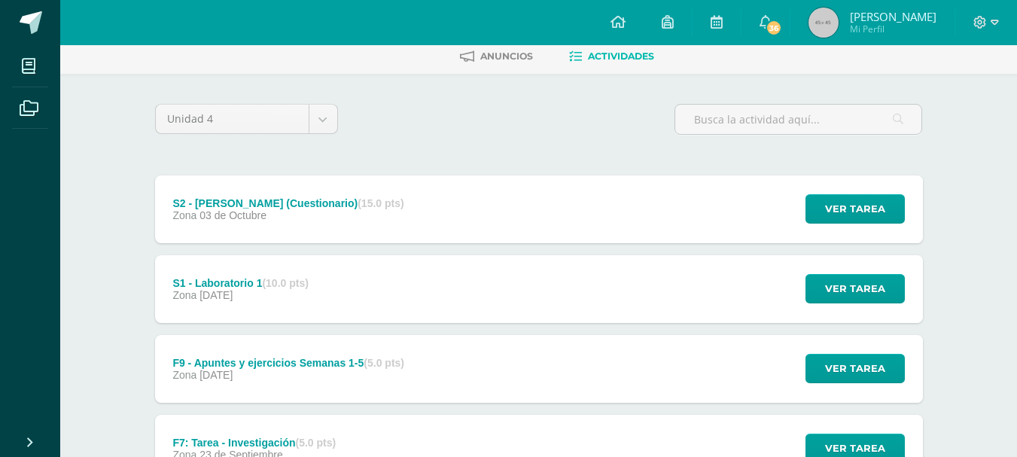
click at [560, 305] on div "S1 - Laboratorio 1 (10.0 pts) Zona 28 de Septiembre Ver tarea S1 - Laboratorio …" at bounding box center [539, 289] width 768 height 68
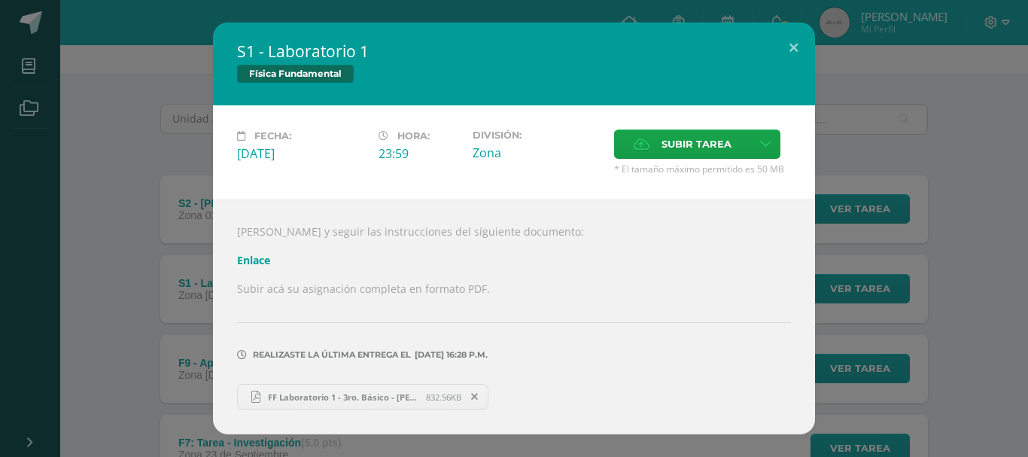
click at [901, 251] on div "S1 - Laboratorio 1 Física Fundamental Fecha: Domingo 28 de Septiembre Hora: 23:…" at bounding box center [514, 229] width 1016 height 412
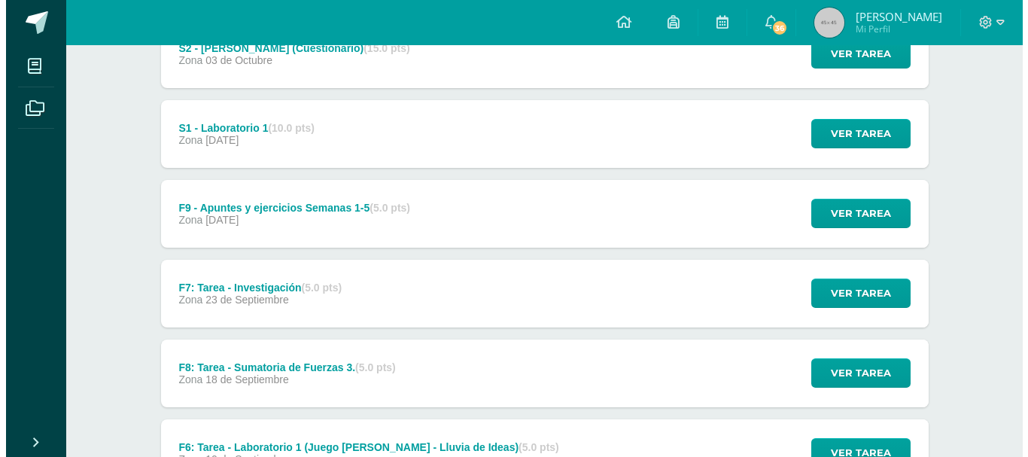
scroll to position [301, 0]
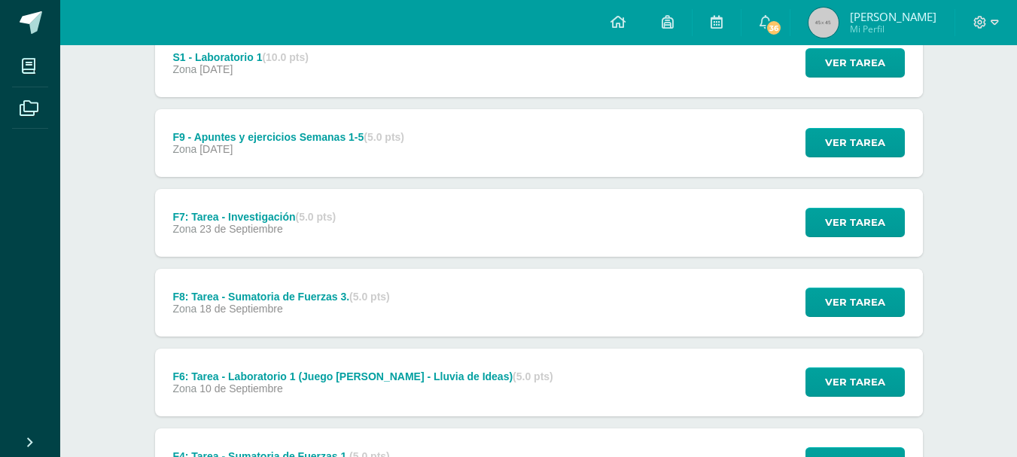
click at [290, 211] on div "F7: Tarea - Investigación (5.0 pts)" at bounding box center [253, 217] width 163 height 12
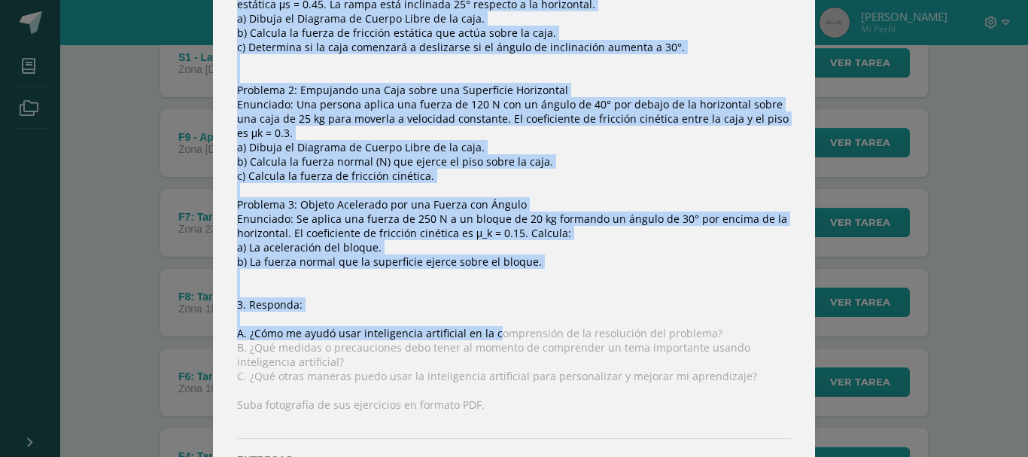
scroll to position [444, 0]
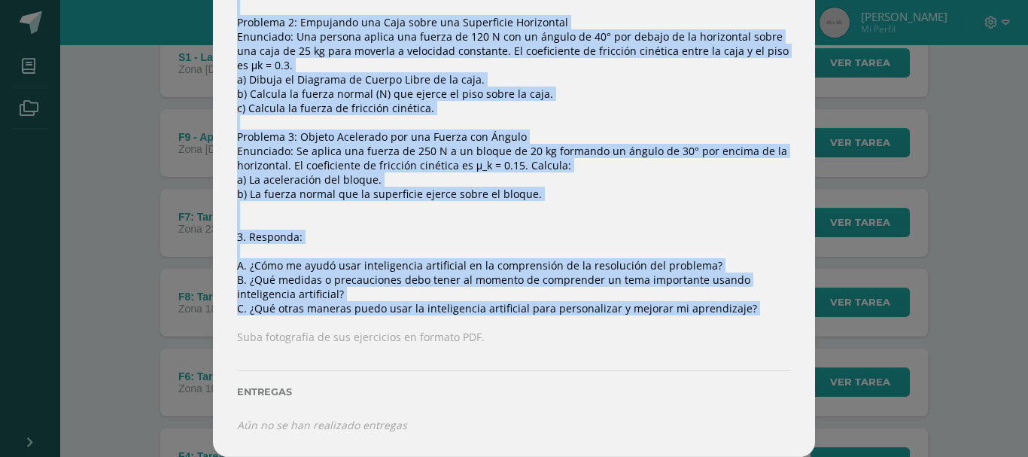
drag, startPoint x: 234, startPoint y: 300, endPoint x: 494, endPoint y: 319, distance: 260.4
click at [494, 319] on div "1. Vea los siguientes videos como referencia: Enlace Enlace Enlace 2. Resuelva …" at bounding box center [514, 95] width 602 height 724
copy div "2. Resuelva los siguientes ejercicios: Investigue cómo se pueden abordar o reso…"
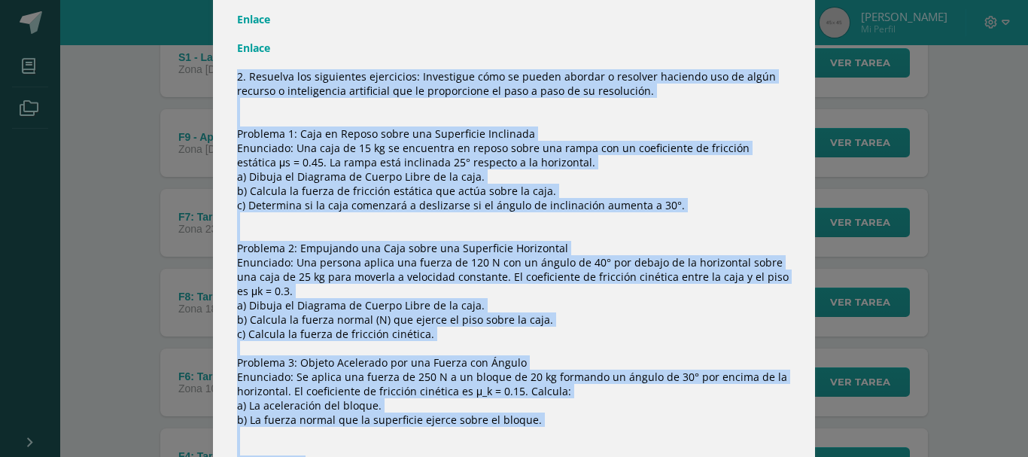
click at [513, 163] on div "1. Vea los siguientes videos como referencia: Enlace Enlace Enlace 2. Resuelva …" at bounding box center [514, 321] width 602 height 724
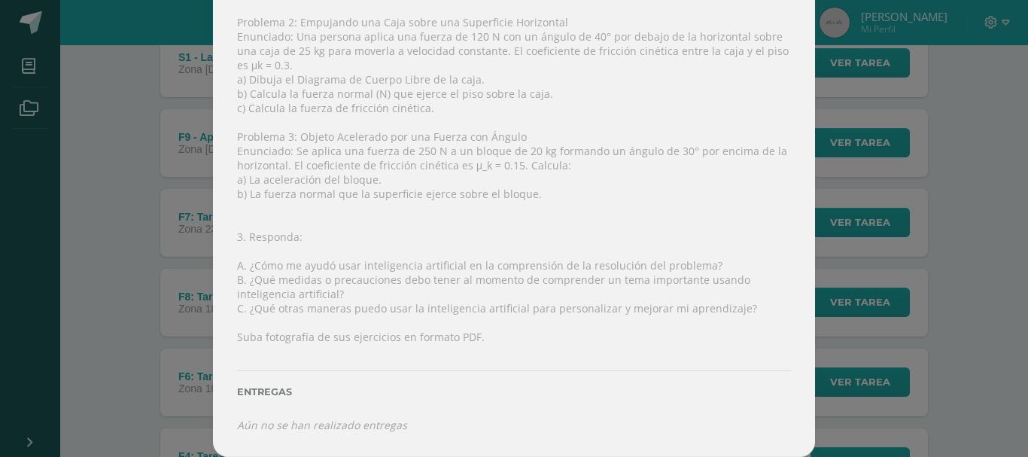
click at [971, 284] on div "F7: Tarea - Investigación Física Fundamental Fecha: Martes 23 de Septiembre Hor…" at bounding box center [514, 6] width 1016 height 901
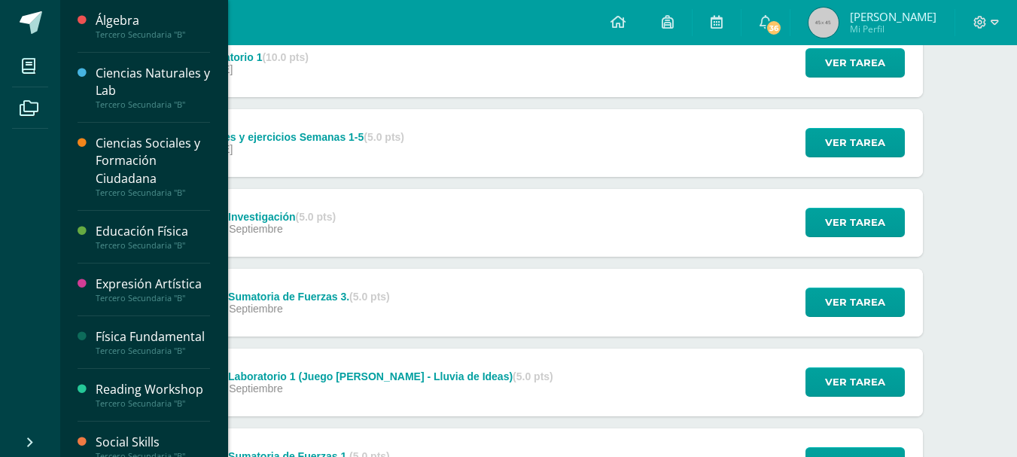
click at [131, 21] on div "Álgebra" at bounding box center [153, 20] width 114 height 17
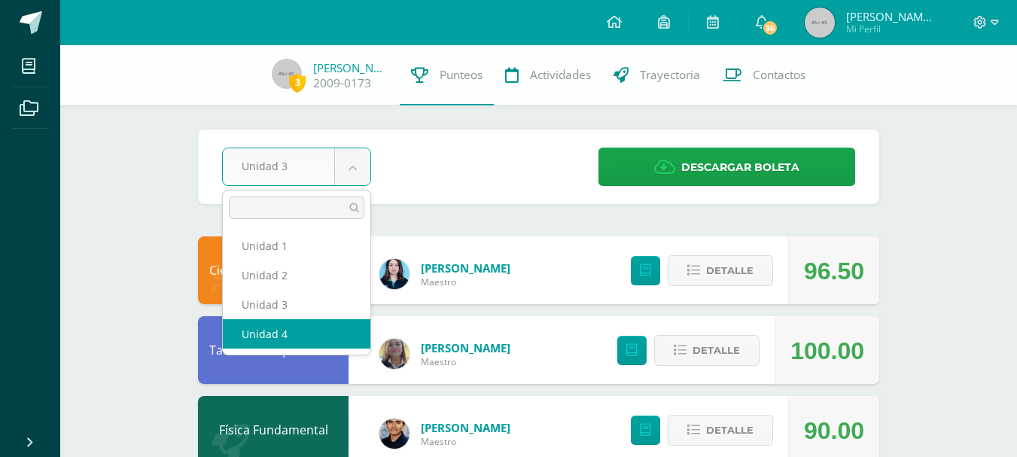
select select "Unidad 4"
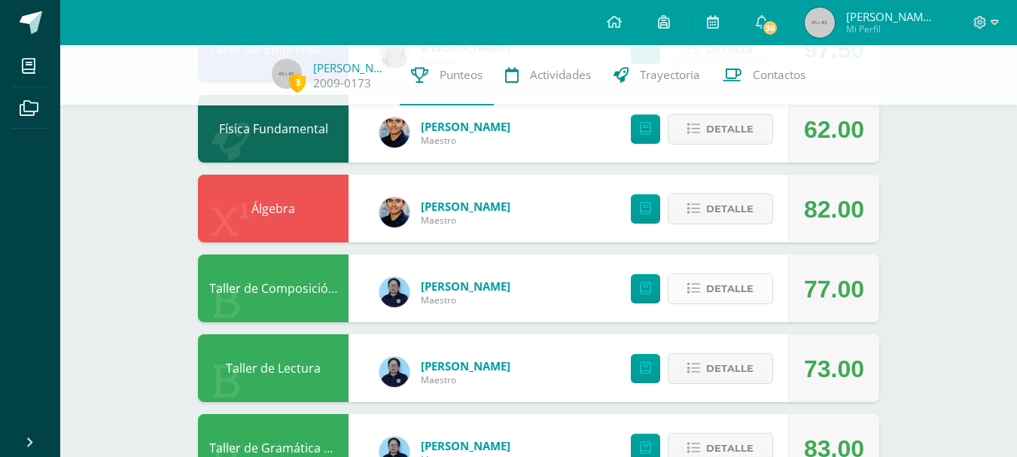
scroll to position [226, 0]
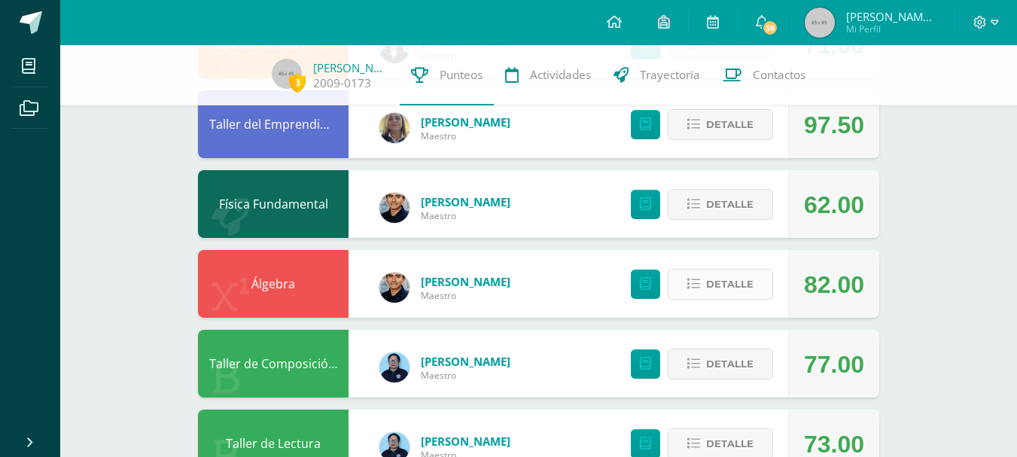
click at [707, 277] on span "Detalle" at bounding box center [729, 284] width 47 height 28
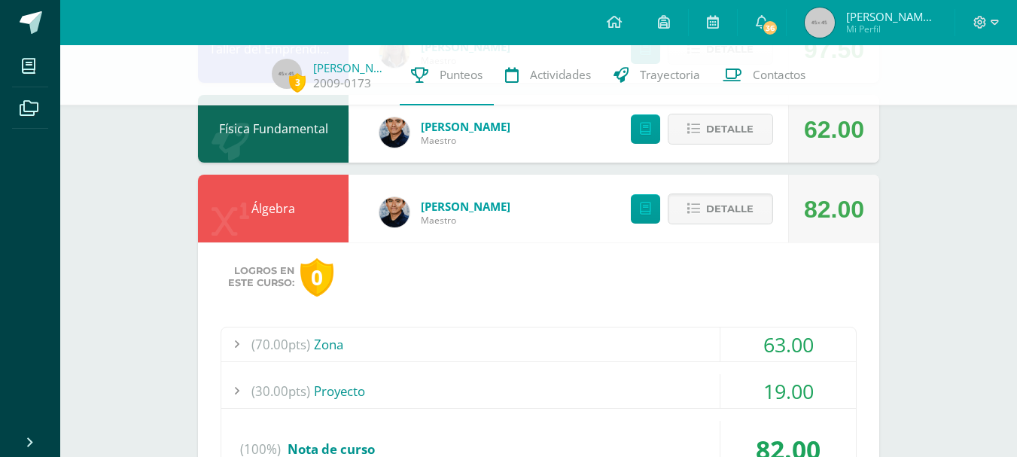
scroll to position [376, 0]
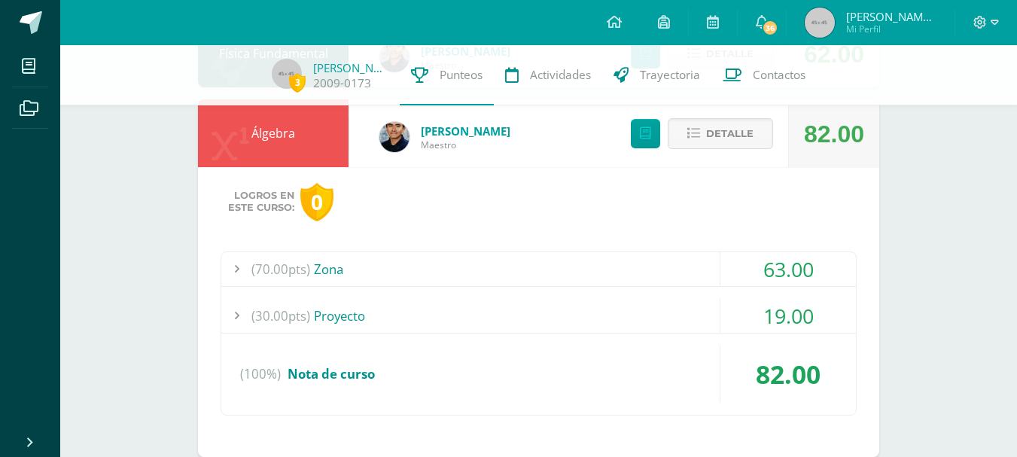
click at [779, 283] on div "63.00" at bounding box center [787, 269] width 135 height 34
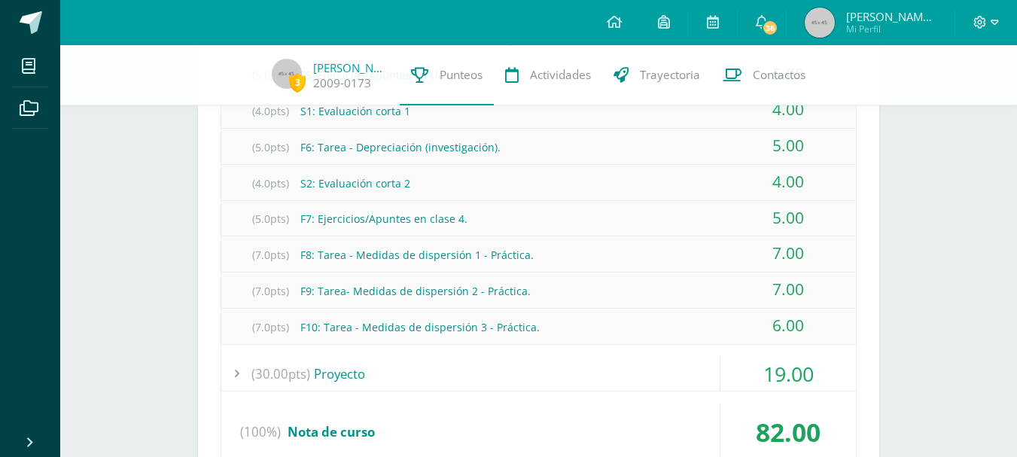
scroll to position [753, 0]
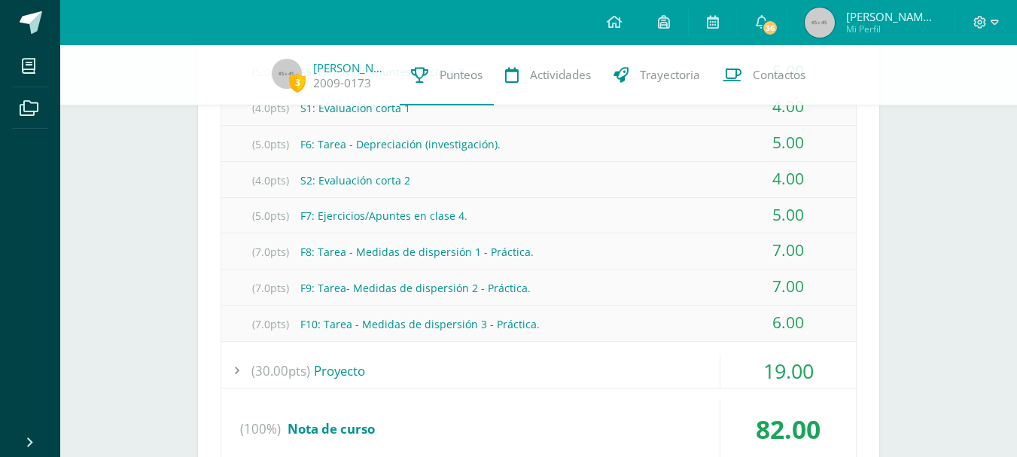
click at [806, 377] on div "19.00" at bounding box center [787, 371] width 135 height 34
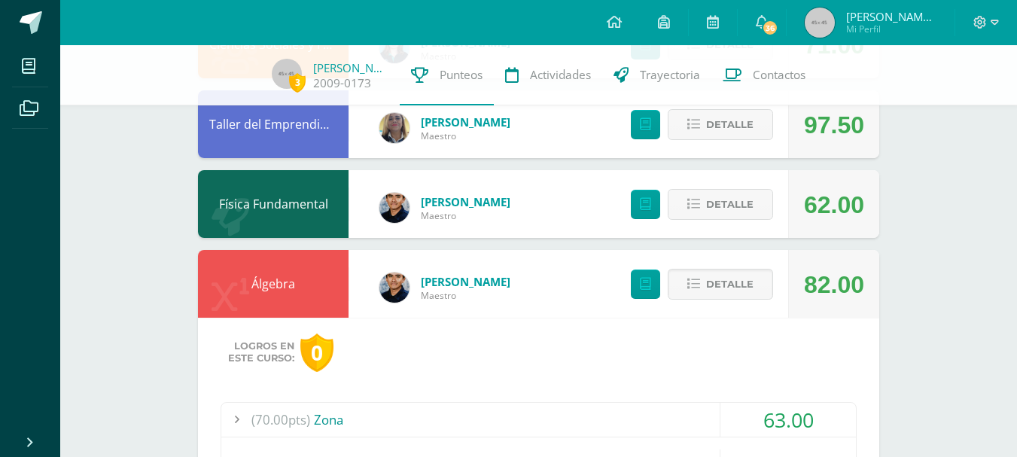
scroll to position [301, 0]
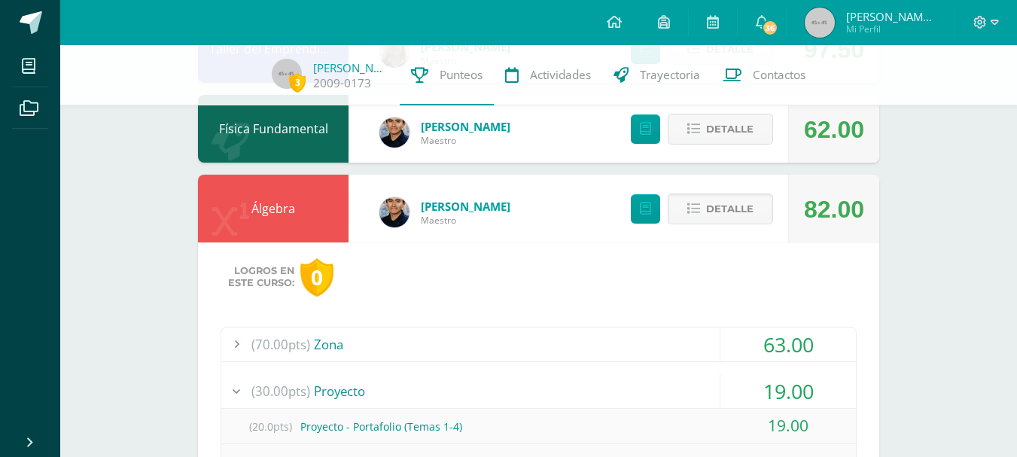
click at [796, 357] on div "63.00" at bounding box center [787, 344] width 135 height 34
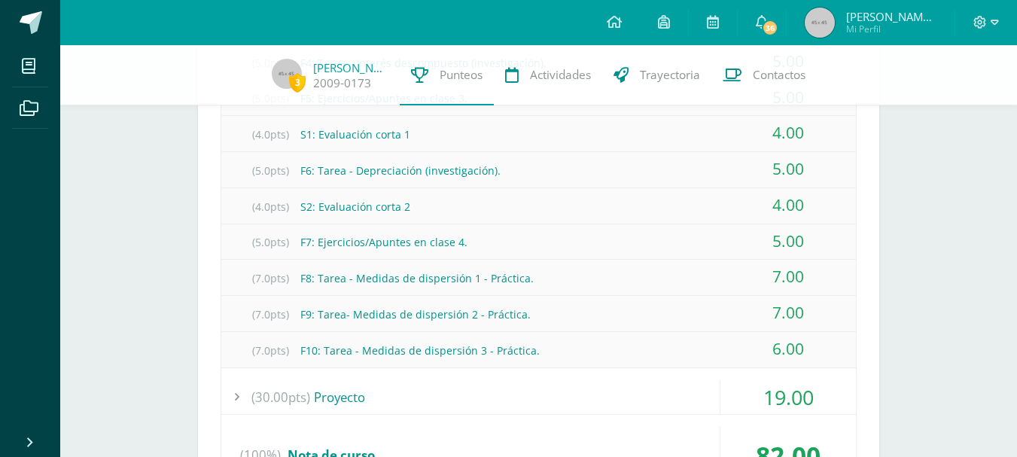
scroll to position [753, 0]
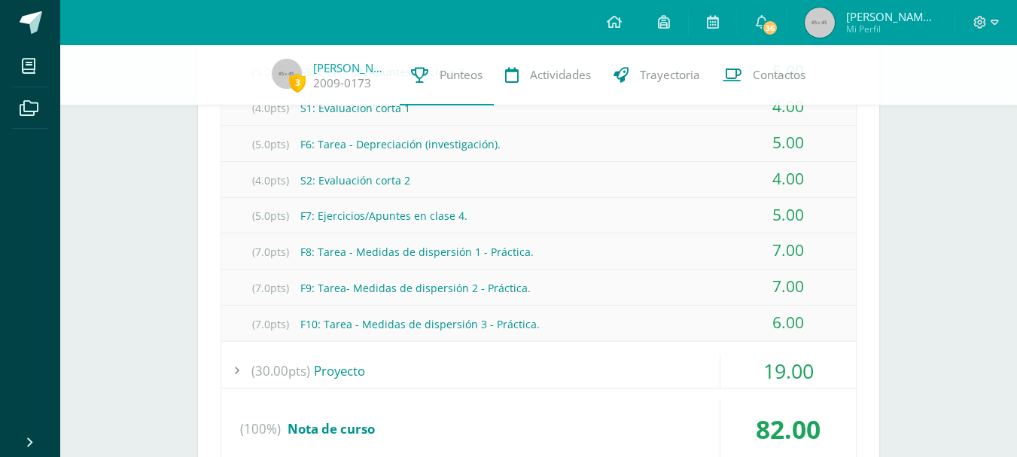
click at [816, 354] on div "19.00" at bounding box center [787, 371] width 135 height 34
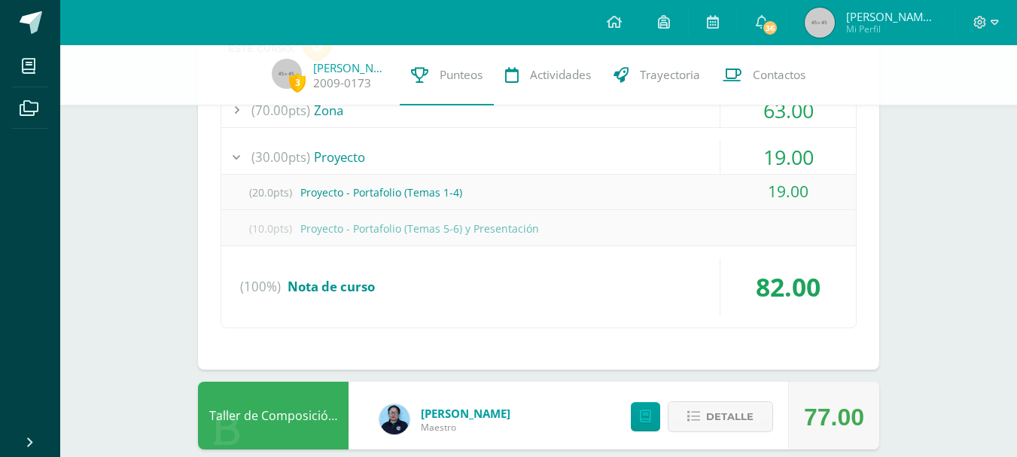
scroll to position [527, 0]
